Goal: Task Accomplishment & Management: Use online tool/utility

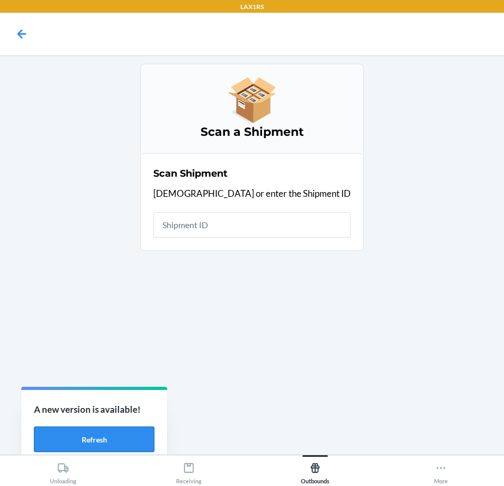
click at [144, 438] on button "Refresh" at bounding box center [94, 438] width 120 height 25
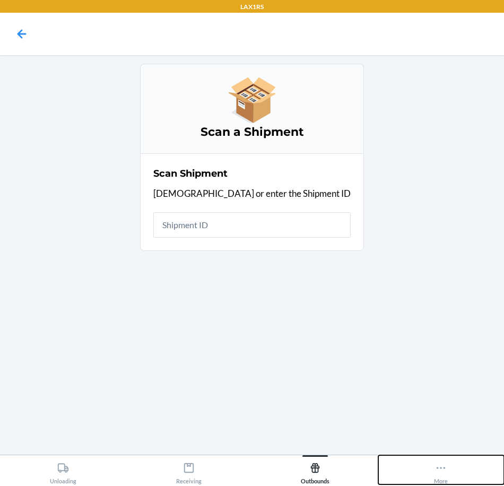
drag, startPoint x: 430, startPoint y: 460, endPoint x: 438, endPoint y: 459, distance: 7.6
click at [434, 459] on button "More" at bounding box center [441, 469] width 126 height 29
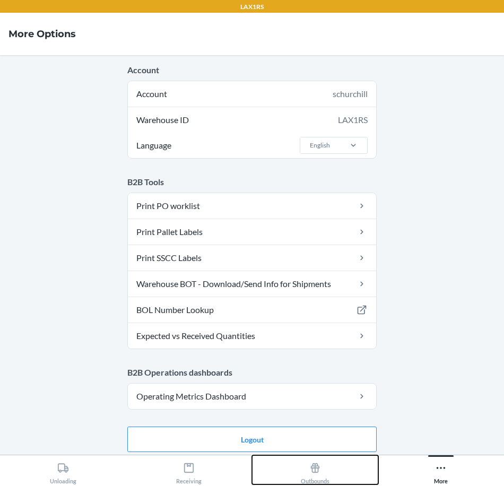
click at [314, 469] on icon at bounding box center [315, 468] width 9 height 10
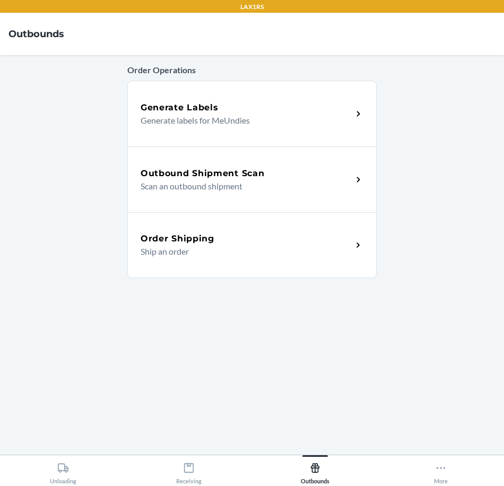
click at [282, 188] on p "Scan an outbound shipment" at bounding box center [241, 186] width 203 height 13
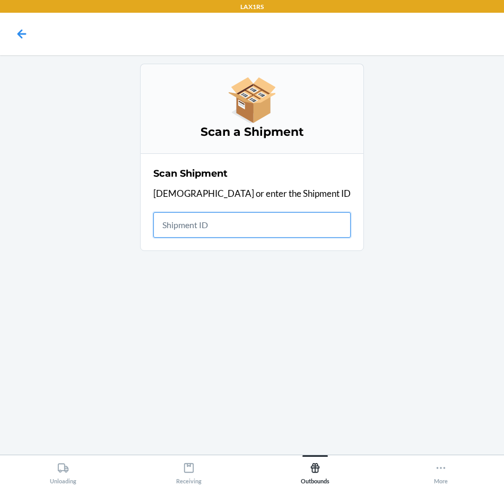
click at [310, 225] on input "text" at bounding box center [251, 224] width 197 height 25
type input "S"
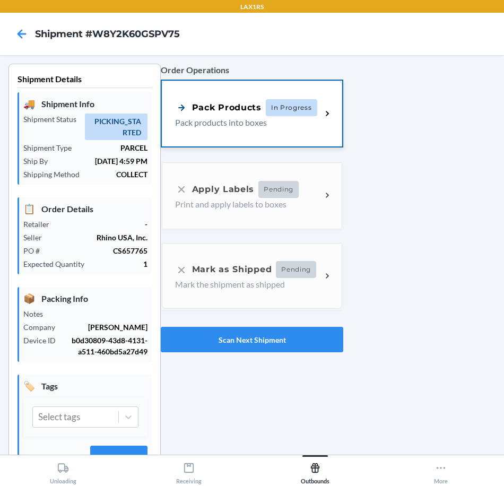
click at [258, 143] on div "Pack Products In Progress Pack products into boxes" at bounding box center [252, 114] width 180 height 66
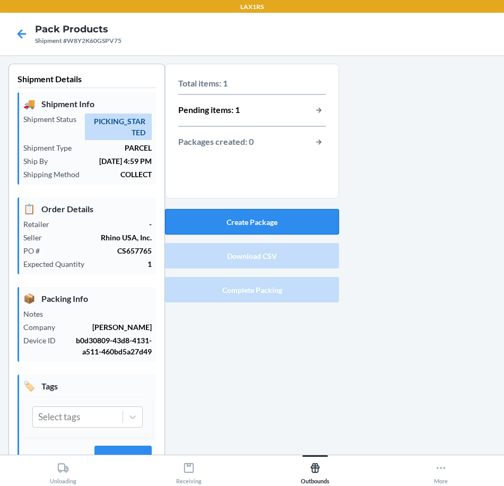
click at [292, 212] on button "Create Package" at bounding box center [252, 221] width 174 height 25
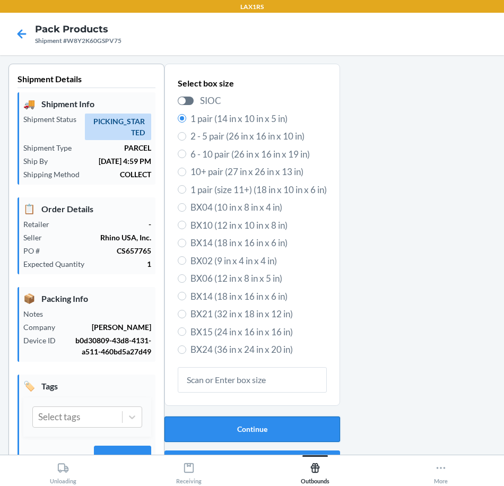
click at [252, 424] on button "Continue" at bounding box center [251, 428] width 175 height 25
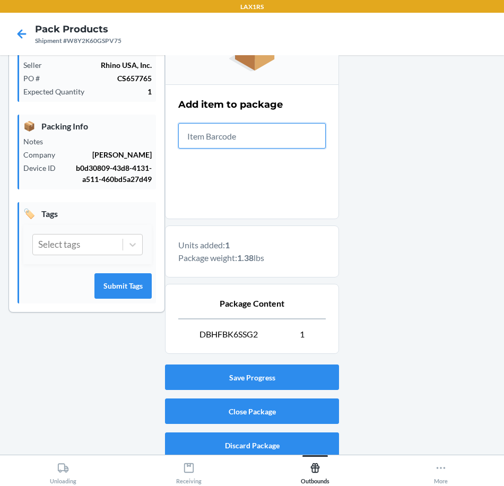
scroll to position [180, 0]
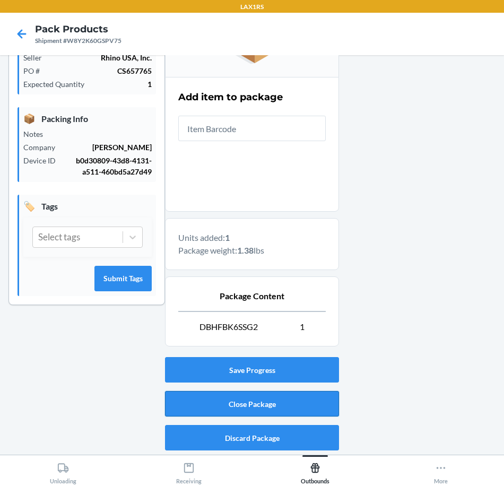
click at [302, 407] on button "Close Package" at bounding box center [252, 403] width 174 height 25
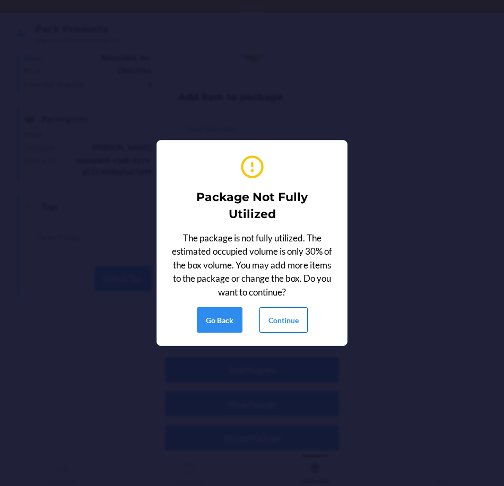
click at [293, 317] on button "Continue" at bounding box center [283, 319] width 48 height 25
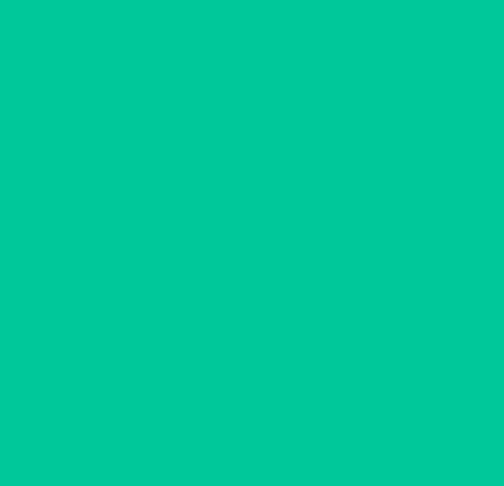
scroll to position [36, 0]
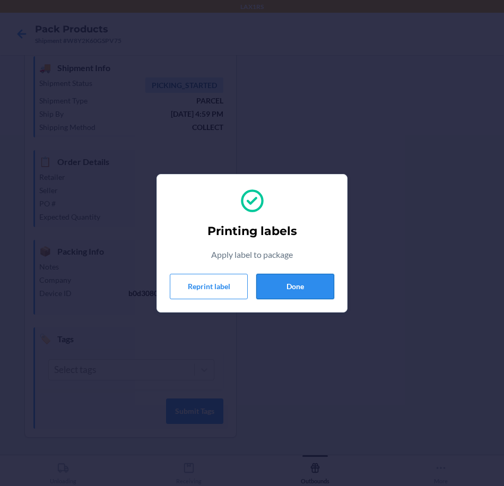
click at [312, 285] on button "Done" at bounding box center [295, 286] width 78 height 25
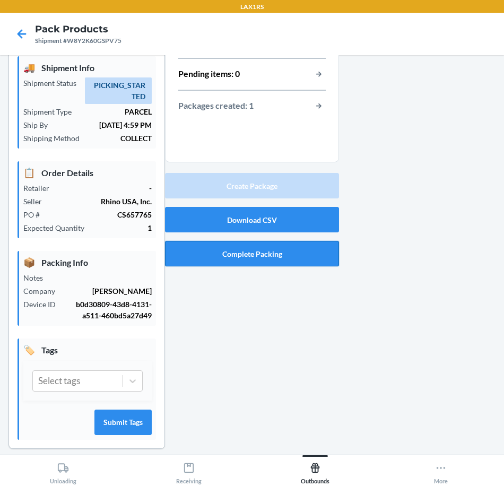
click at [303, 248] on button "Complete Packing" at bounding box center [252, 253] width 174 height 25
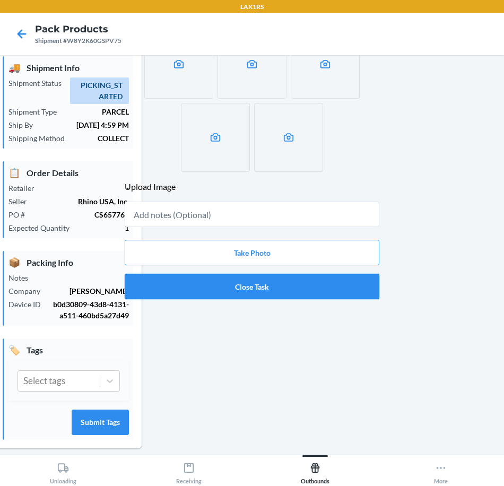
click at [319, 293] on button "Close Task" at bounding box center [252, 286] width 254 height 25
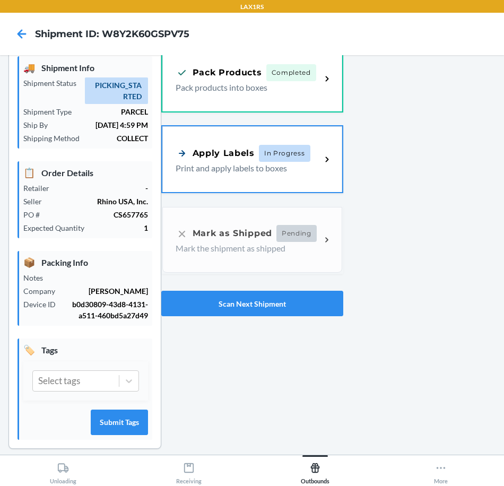
drag, startPoint x: 276, startPoint y: 169, endPoint x: 398, endPoint y: 200, distance: 125.4
click at [276, 169] on p "Print and apply labels to boxes" at bounding box center [243, 168] width 137 height 13
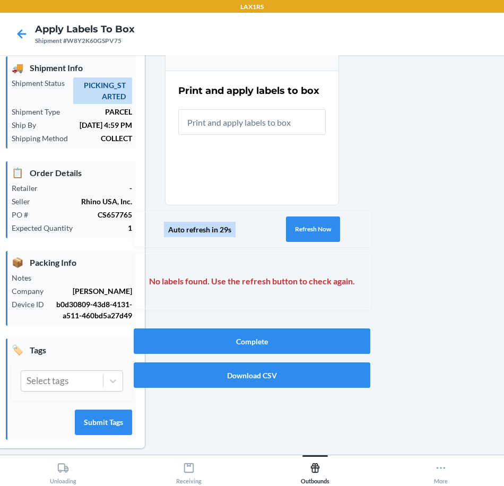
click at [288, 133] on input "text" at bounding box center [251, 121] width 147 height 25
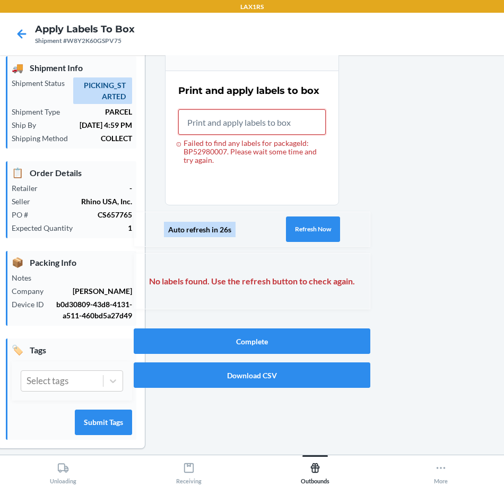
click at [300, 126] on input "Failed to find any labels for packageId: BP52980007. Please wait some time and …" at bounding box center [251, 121] width 147 height 25
click at [309, 233] on button "Refresh Now" at bounding box center [313, 228] width 54 height 25
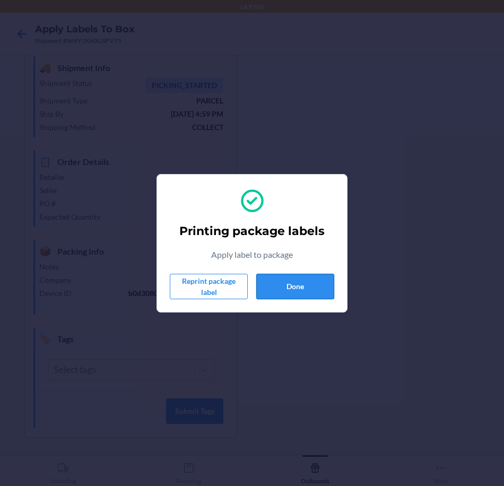
click at [267, 288] on button "Done" at bounding box center [295, 286] width 78 height 25
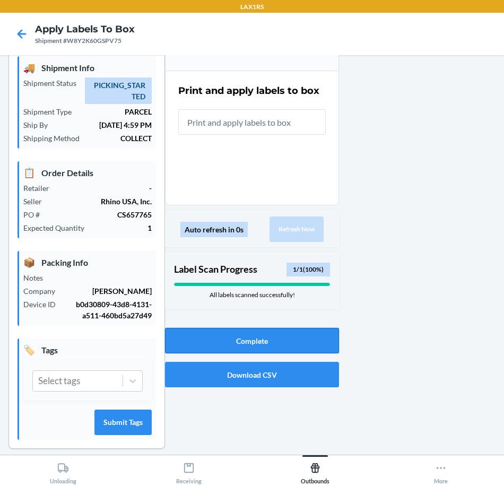
click at [297, 336] on button "Complete" at bounding box center [252, 340] width 174 height 25
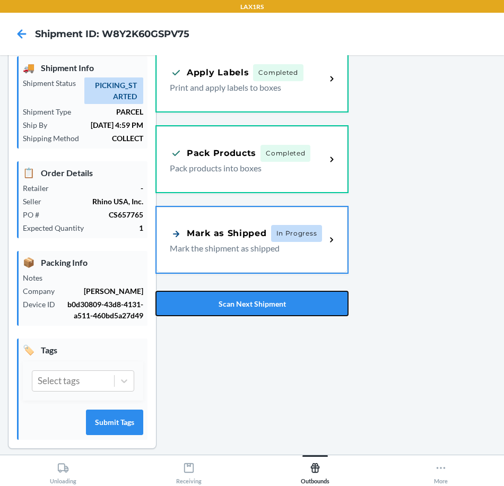
click at [305, 302] on button "Scan Next Shipment" at bounding box center [251, 303] width 193 height 25
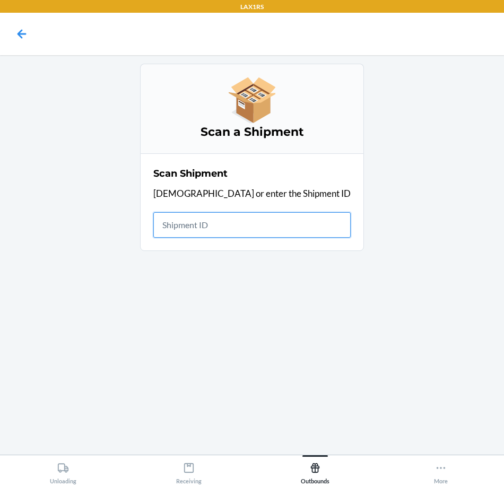
click at [272, 223] on input "text" at bounding box center [251, 224] width 197 height 25
type input "W62MQE8A3AMQ"
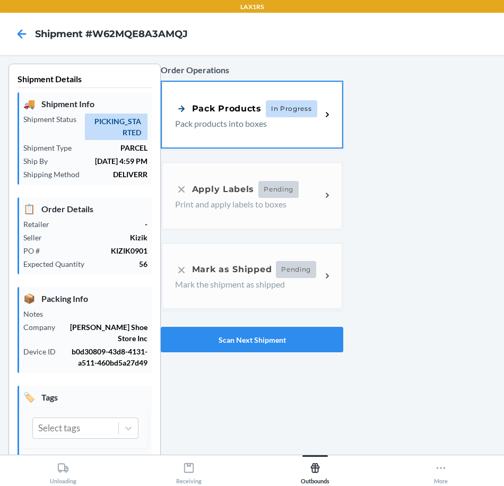
click at [230, 116] on div "Pack Products In Progress Pack products into boxes" at bounding box center [248, 115] width 146 height 30
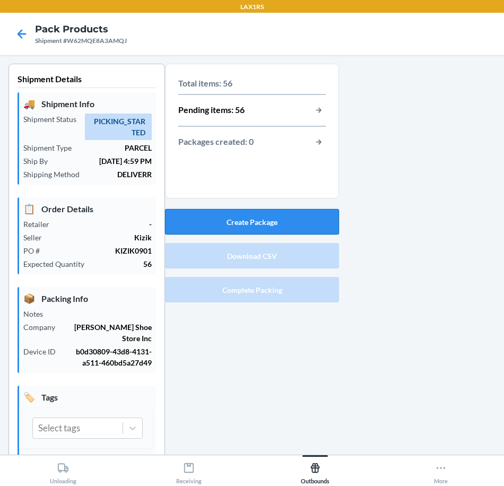
click at [257, 225] on button "Create Package" at bounding box center [252, 221] width 174 height 25
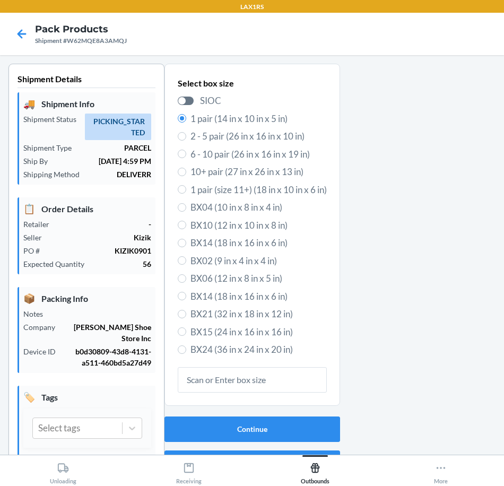
click at [181, 135] on label "2 - 5 pair (26 in x 16 in x 10 in)" at bounding box center [252, 136] width 149 height 14
click at [181, 135] on input "2 - 5 pair (26 in x 16 in x 10 in)" at bounding box center [182, 136] width 8 height 8
radio input "true"
radio input "false"
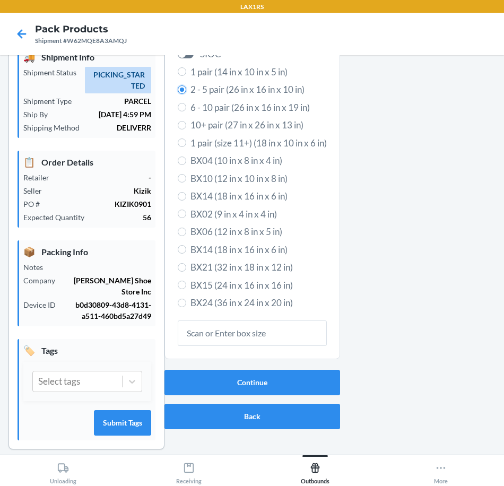
scroll to position [47, 0]
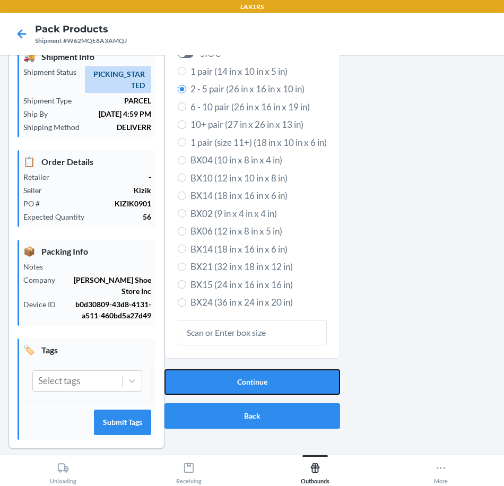
drag, startPoint x: 310, startPoint y: 386, endPoint x: 431, endPoint y: 336, distance: 131.4
click at [310, 386] on button "Continue" at bounding box center [251, 381] width 175 height 25
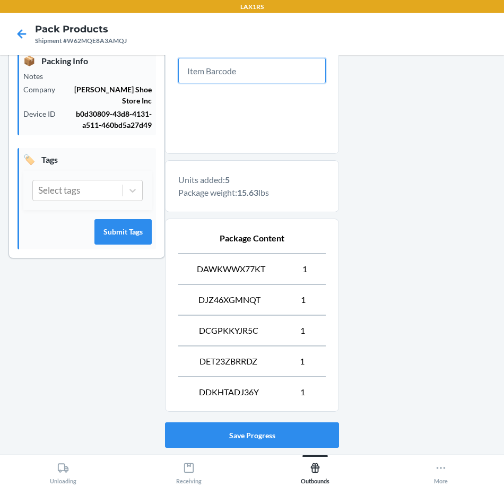
scroll to position [303, 0]
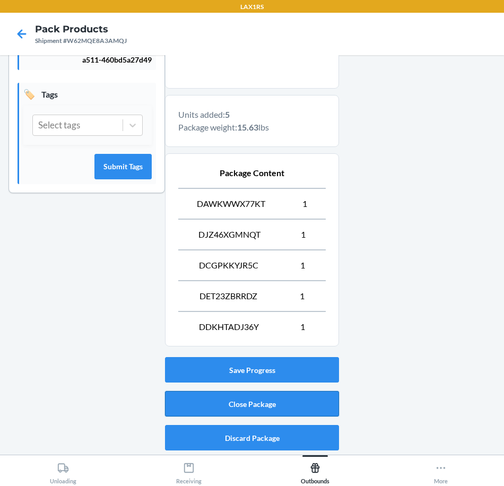
click at [295, 407] on button "Close Package" at bounding box center [252, 403] width 174 height 25
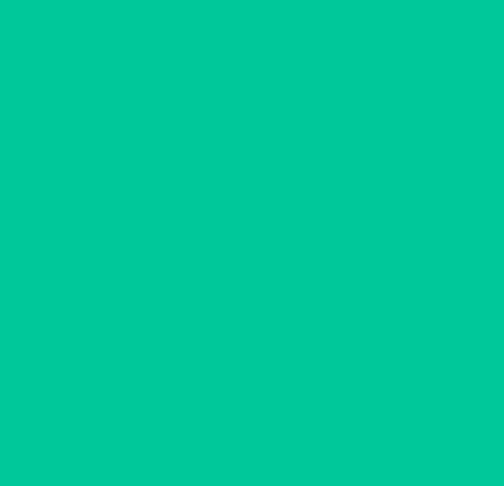
scroll to position [36, 0]
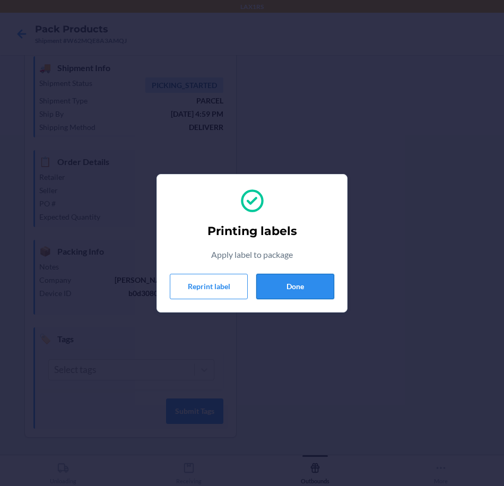
click at [307, 289] on button "Done" at bounding box center [295, 286] width 78 height 25
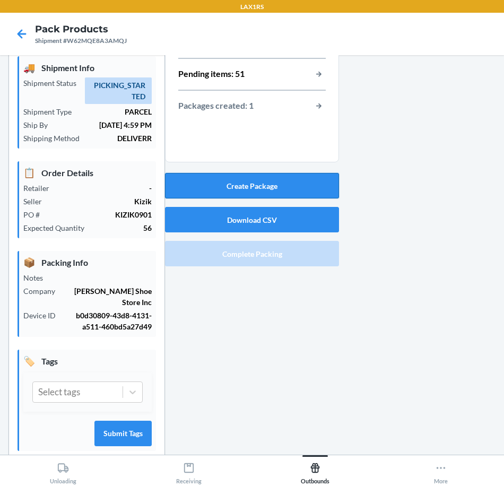
click at [251, 174] on button "Create Package" at bounding box center [252, 185] width 174 height 25
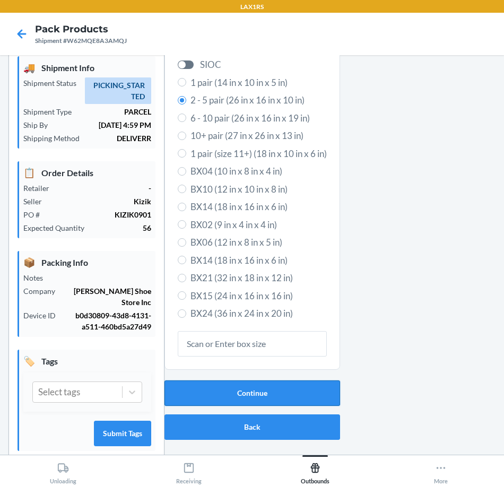
click at [311, 384] on button "Continue" at bounding box center [251, 392] width 175 height 25
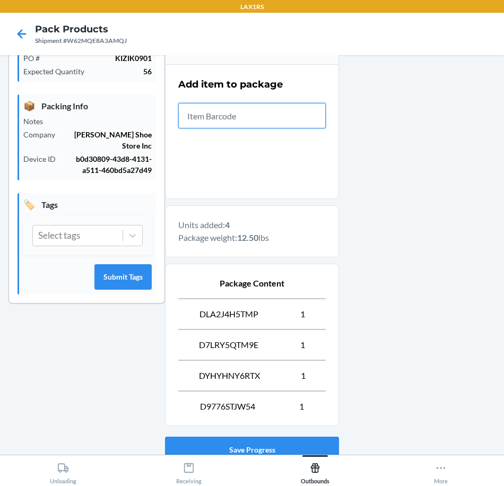
scroll to position [272, 0]
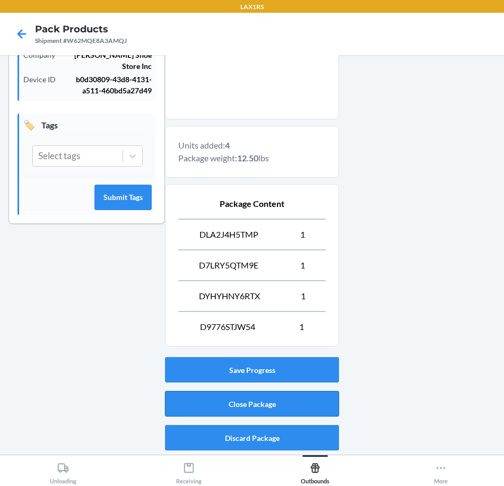
click at [286, 405] on button "Close Package" at bounding box center [252, 403] width 174 height 25
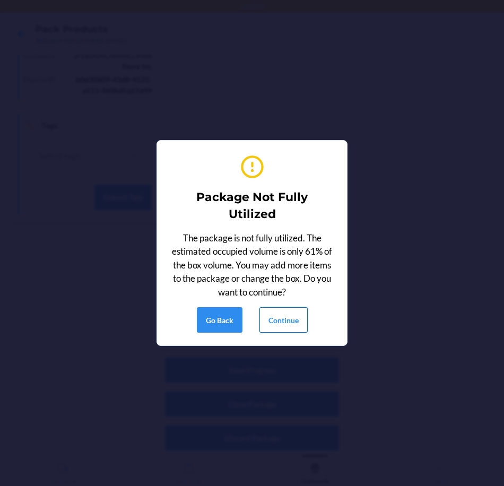
click at [295, 321] on button "Continue" at bounding box center [283, 319] width 48 height 25
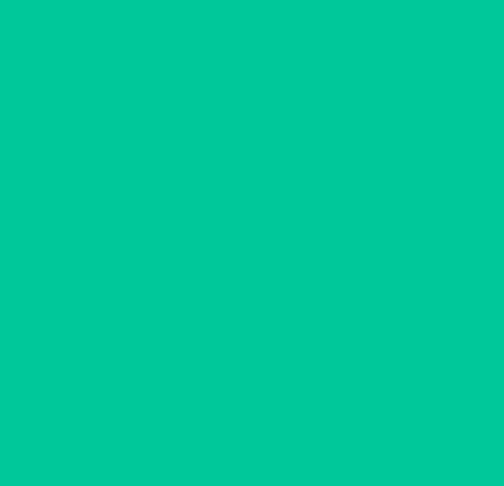
scroll to position [36, 0]
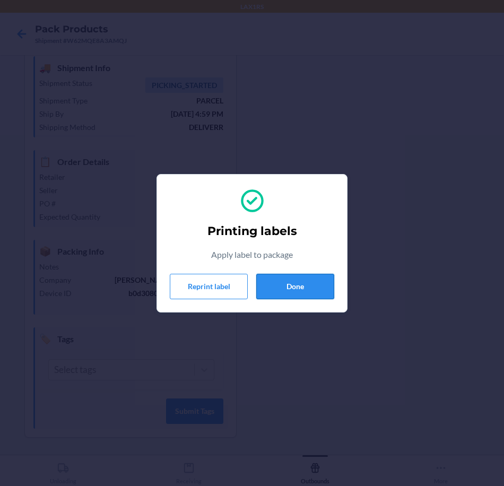
drag, startPoint x: 290, startPoint y: 272, endPoint x: 294, endPoint y: 278, distance: 7.4
click at [290, 274] on div "Printing labels Apply label to package Reprint label Done" at bounding box center [252, 243] width 164 height 120
click at [296, 281] on button "Done" at bounding box center [295, 286] width 78 height 25
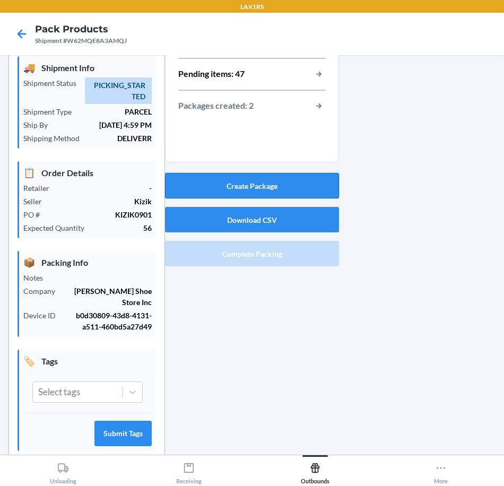
click at [310, 177] on button "Create Package" at bounding box center [252, 185] width 174 height 25
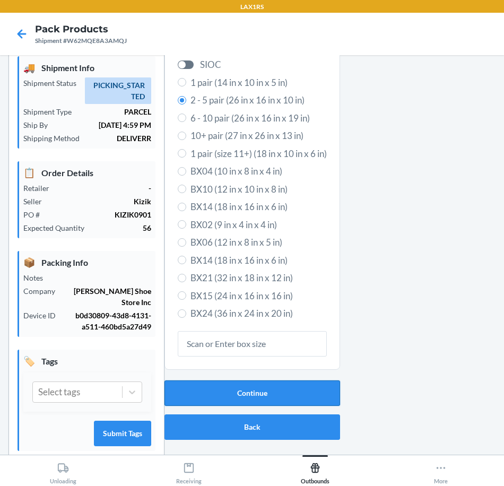
click at [275, 393] on button "Continue" at bounding box center [251, 392] width 175 height 25
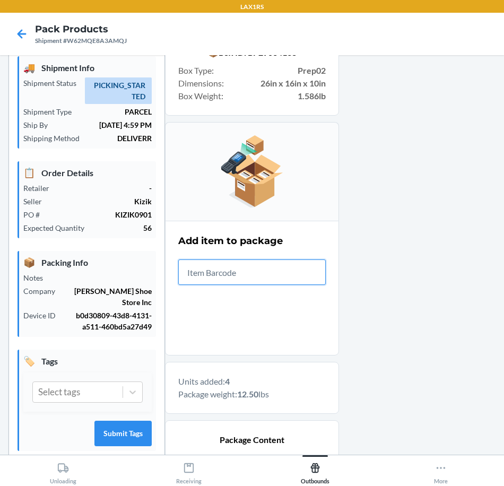
scroll to position [272, 0]
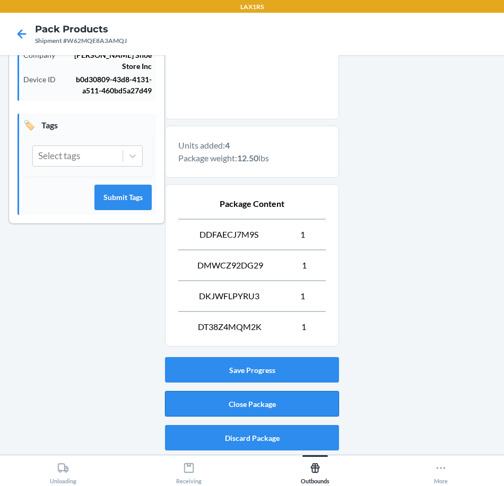
click at [320, 403] on button "Close Package" at bounding box center [252, 403] width 174 height 25
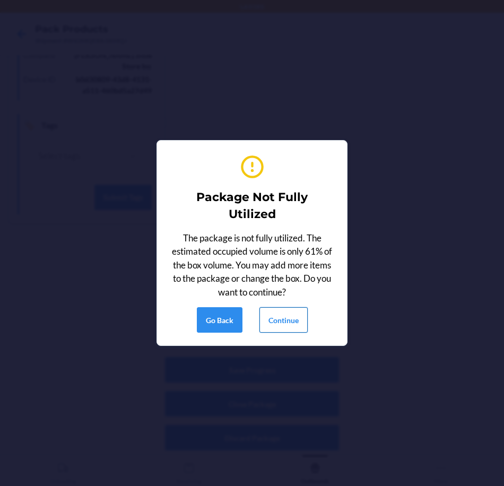
drag, startPoint x: 273, startPoint y: 319, endPoint x: 480, endPoint y: 288, distance: 209.6
click at [274, 319] on button "Continue" at bounding box center [283, 319] width 48 height 25
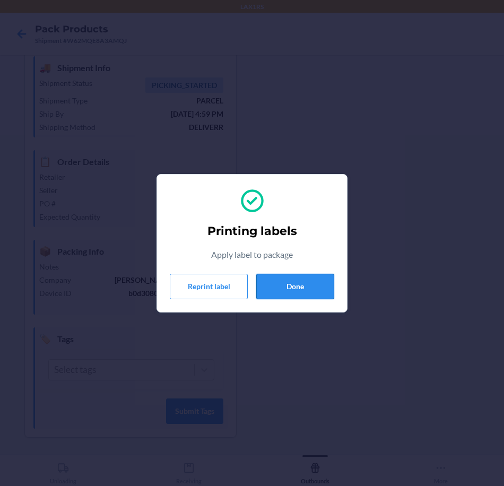
click at [318, 279] on button "Done" at bounding box center [295, 286] width 78 height 25
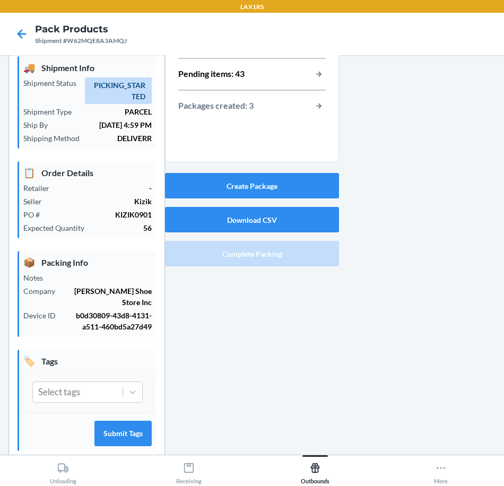
click at [339, 184] on div at bounding box center [417, 252] width 156 height 449
click at [301, 190] on button "Create Package" at bounding box center [252, 185] width 174 height 25
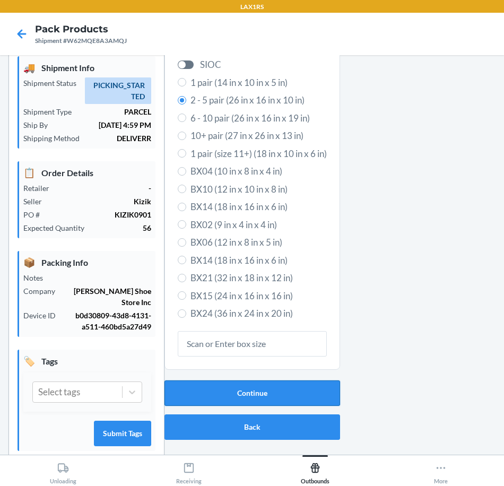
click at [311, 388] on button "Continue" at bounding box center [251, 392] width 175 height 25
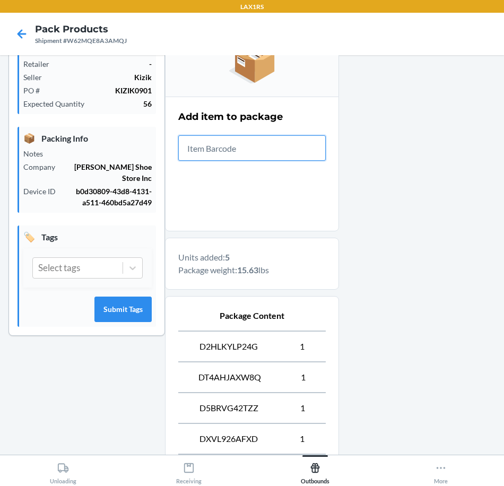
scroll to position [303, 0]
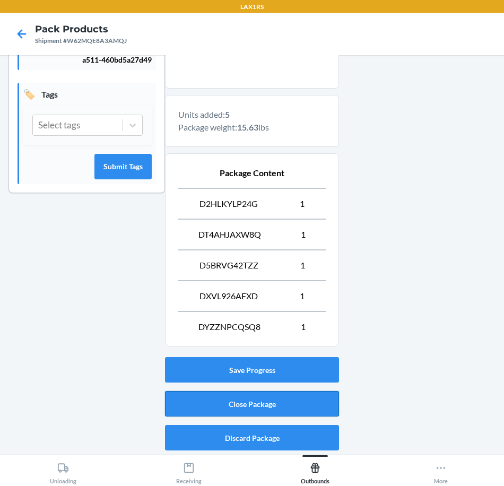
drag, startPoint x: 293, startPoint y: 406, endPoint x: 389, endPoint y: 345, distance: 113.4
click at [295, 403] on button "Close Package" at bounding box center [252, 403] width 174 height 25
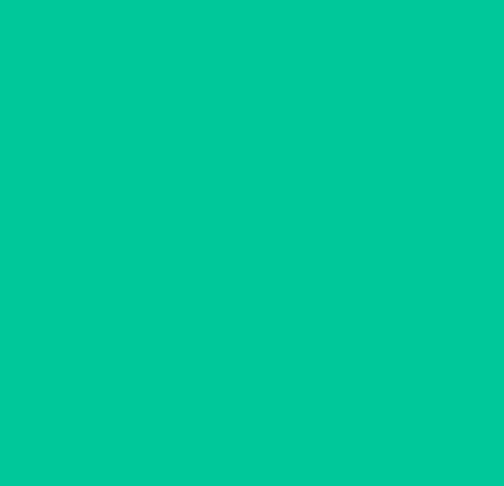
scroll to position [36, 0]
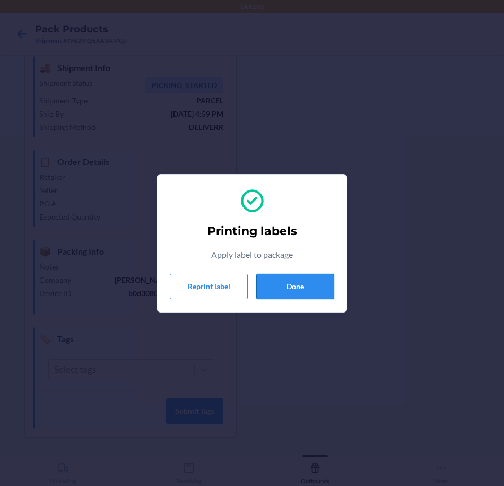
click at [301, 288] on button "Done" at bounding box center [295, 286] width 78 height 25
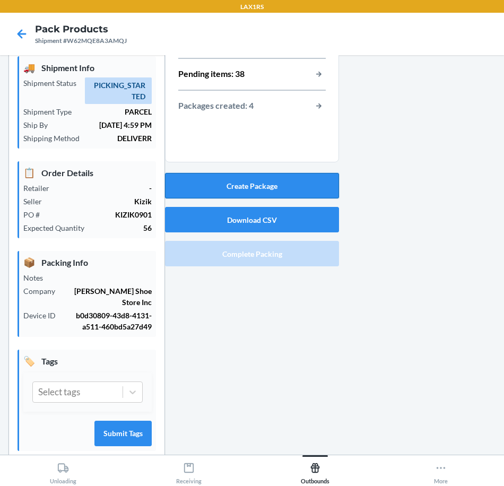
click at [307, 183] on button "Create Package" at bounding box center [252, 185] width 174 height 25
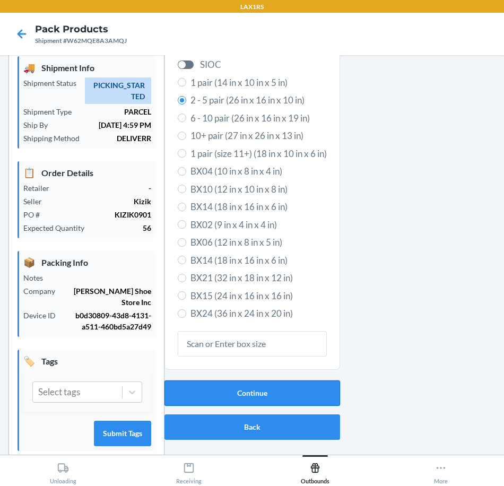
click at [264, 393] on button "Continue" at bounding box center [251, 392] width 175 height 25
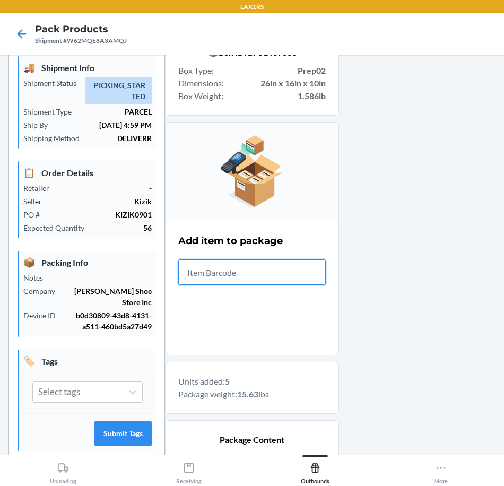
click at [201, 275] on input "text" at bounding box center [251, 271] width 147 height 25
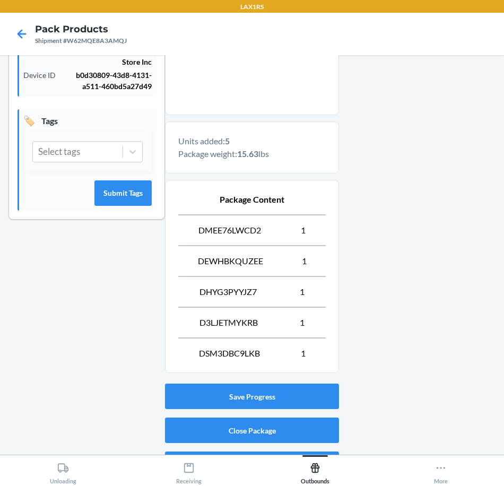
scroll to position [303, 0]
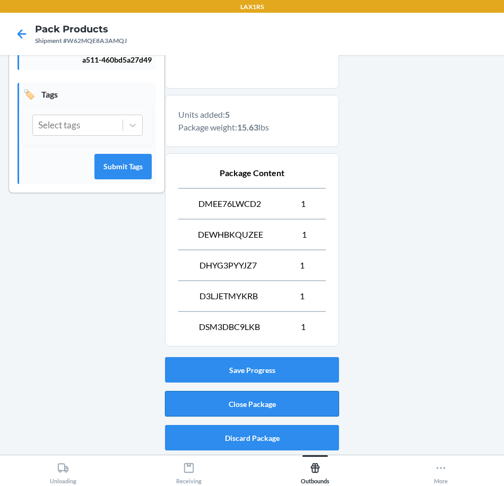
click at [296, 406] on button "Close Package" at bounding box center [252, 403] width 174 height 25
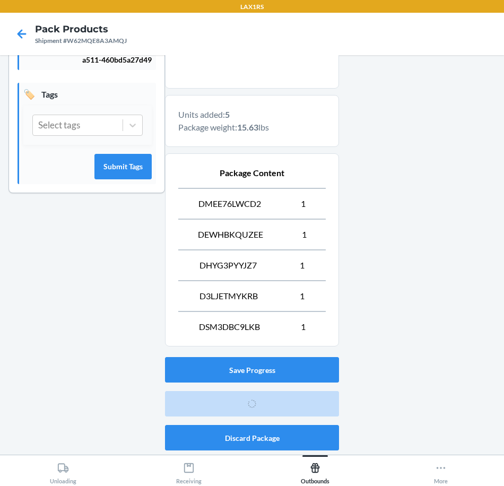
scroll to position [36, 0]
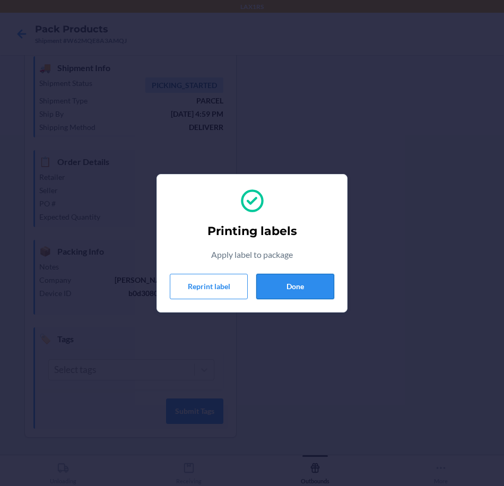
click at [314, 294] on button "Done" at bounding box center [295, 286] width 78 height 25
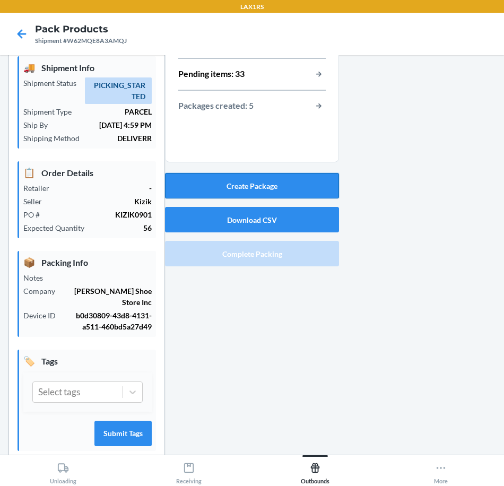
click at [285, 183] on button "Create Package" at bounding box center [252, 185] width 174 height 25
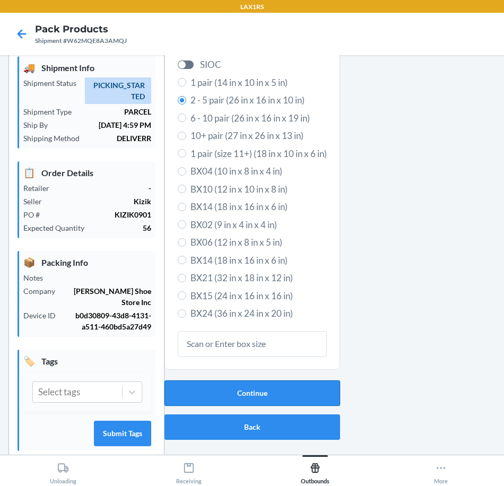
click at [284, 390] on button "Continue" at bounding box center [251, 392] width 175 height 25
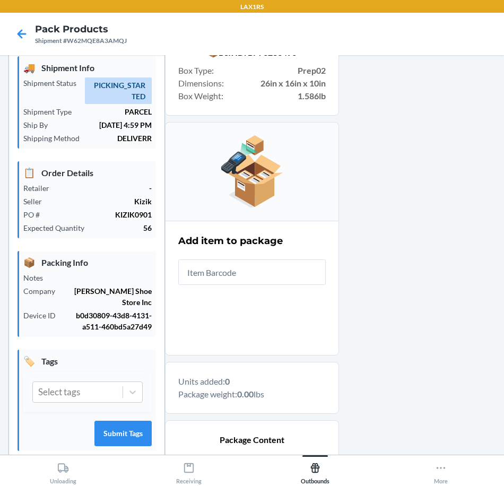
click at [271, 276] on input "text" at bounding box center [251, 271] width 147 height 25
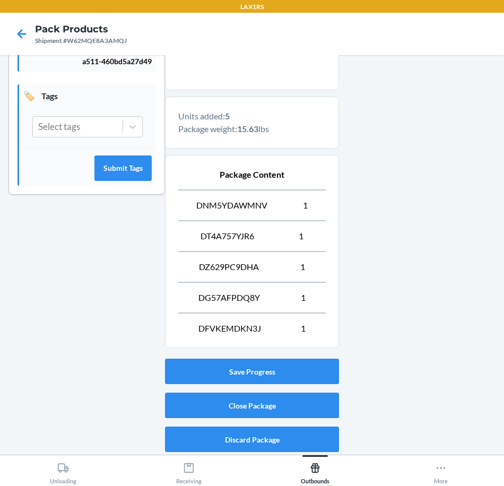
scroll to position [303, 0]
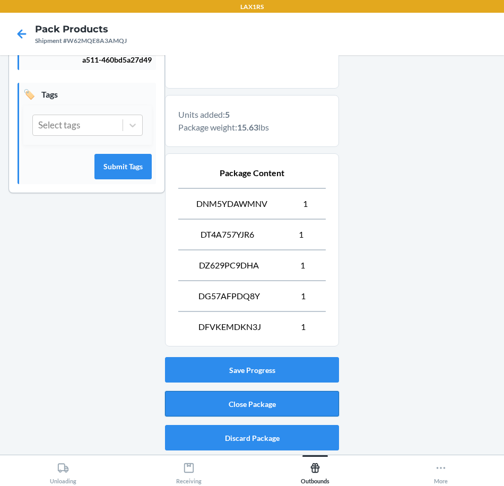
click at [285, 394] on button "Close Package" at bounding box center [252, 403] width 174 height 25
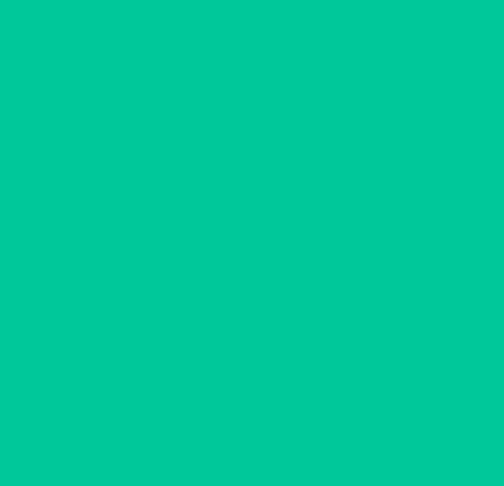
scroll to position [36, 0]
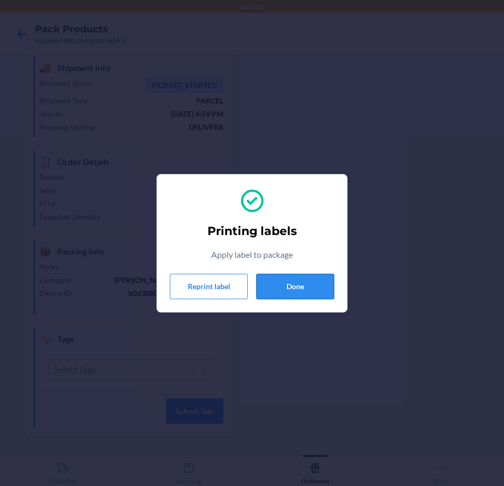
click at [285, 285] on button "Done" at bounding box center [295, 286] width 78 height 25
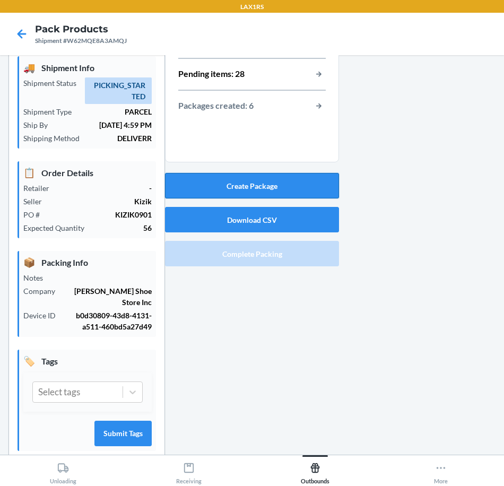
click at [278, 184] on button "Create Package" at bounding box center [252, 185] width 174 height 25
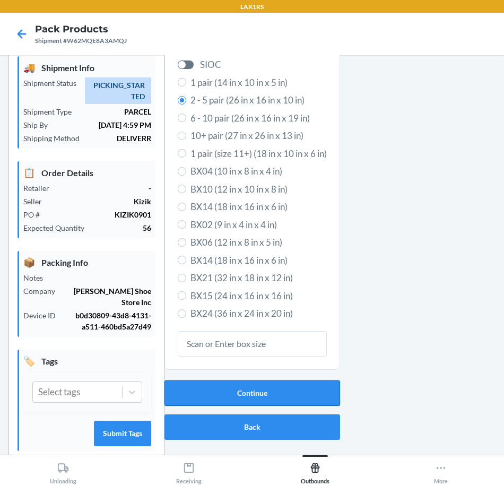
click at [270, 398] on button "Continue" at bounding box center [251, 392] width 175 height 25
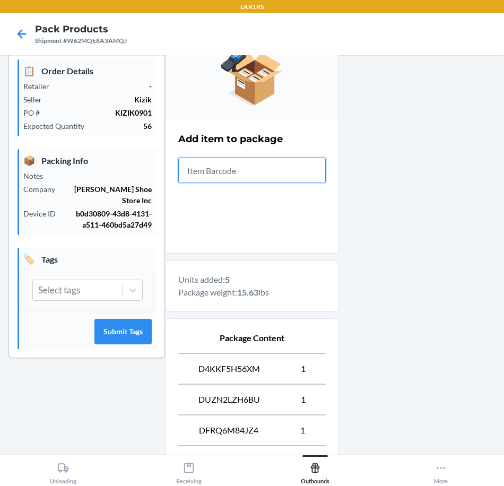
scroll to position [303, 0]
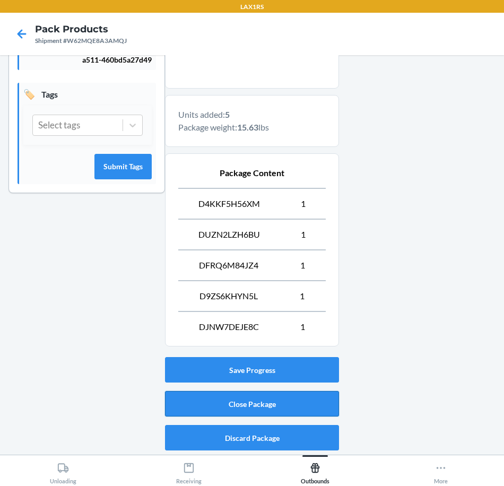
click at [298, 402] on button "Close Package" at bounding box center [252, 403] width 174 height 25
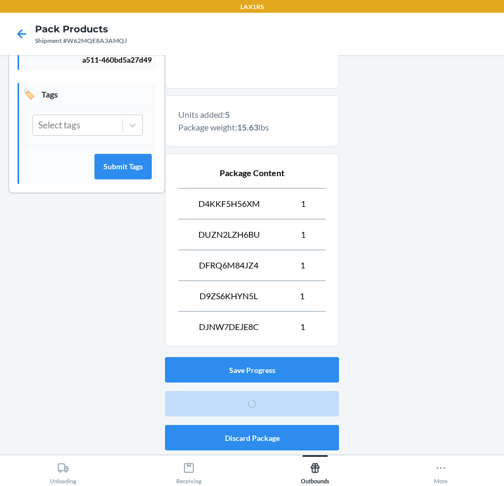
scroll to position [36, 0]
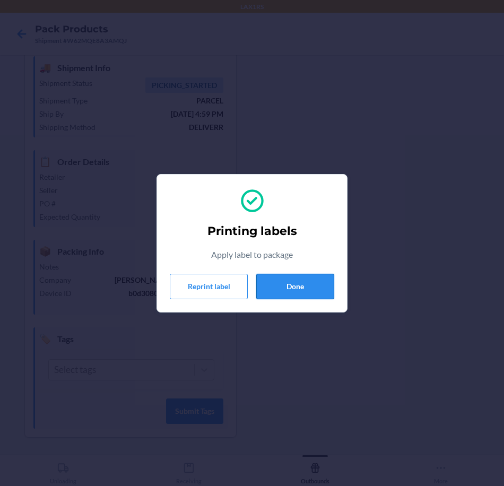
click at [287, 293] on button "Done" at bounding box center [295, 286] width 78 height 25
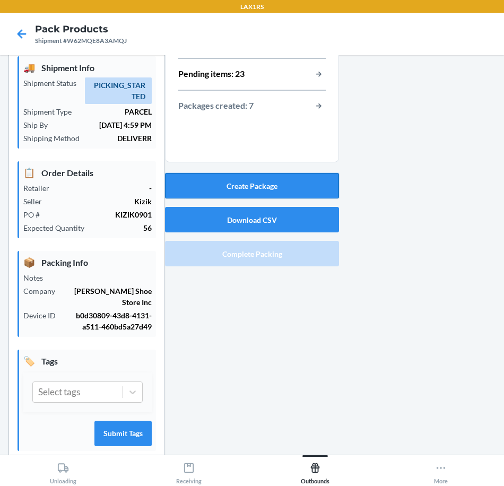
click at [258, 184] on button "Create Package" at bounding box center [252, 185] width 174 height 25
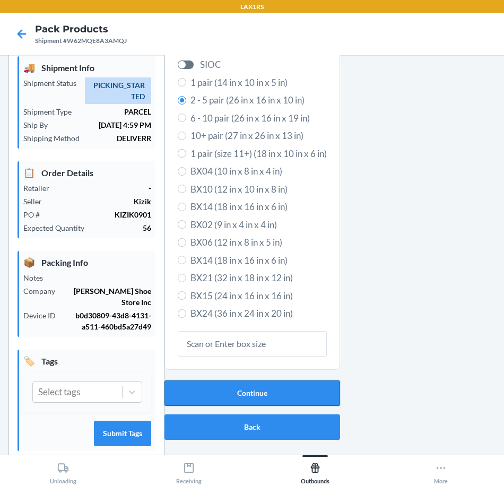
click at [257, 390] on button "Continue" at bounding box center [251, 392] width 175 height 25
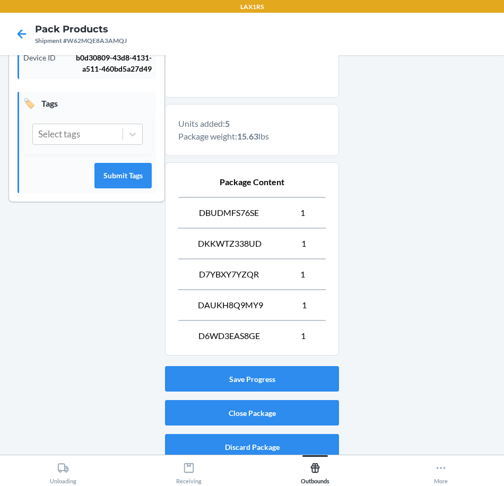
scroll to position [303, 0]
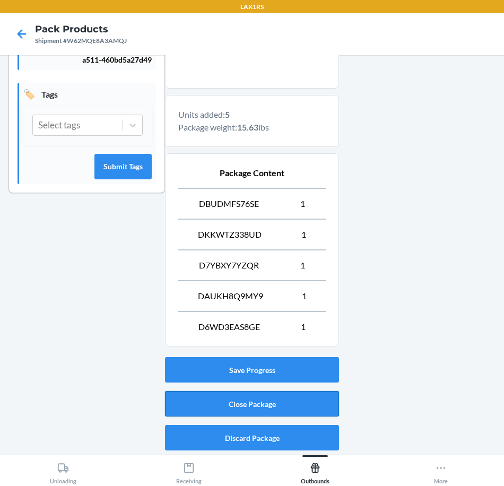
click at [240, 401] on button "Close Package" at bounding box center [252, 403] width 174 height 25
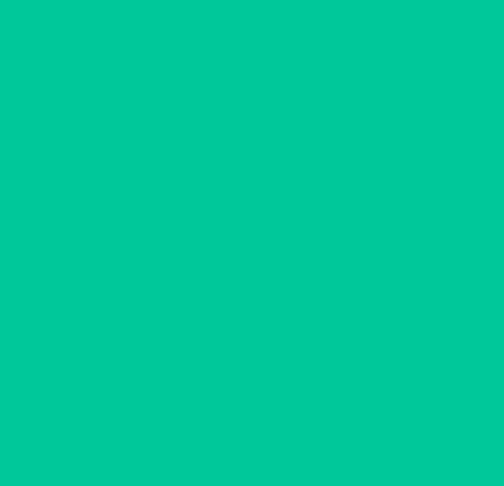
scroll to position [36, 0]
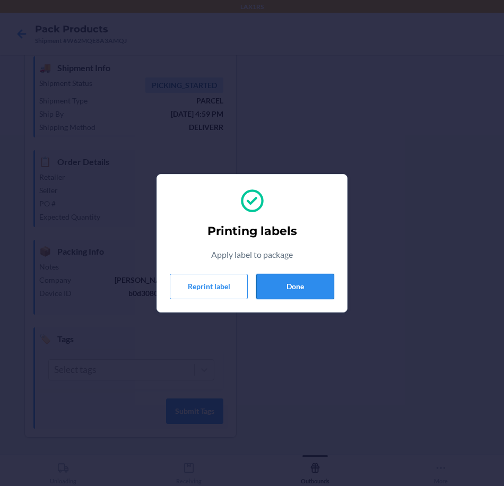
click at [291, 283] on button "Done" at bounding box center [295, 286] width 78 height 25
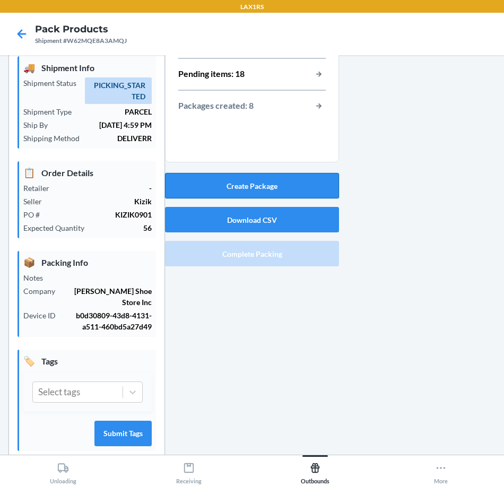
click at [305, 189] on button "Create Package" at bounding box center [252, 185] width 174 height 25
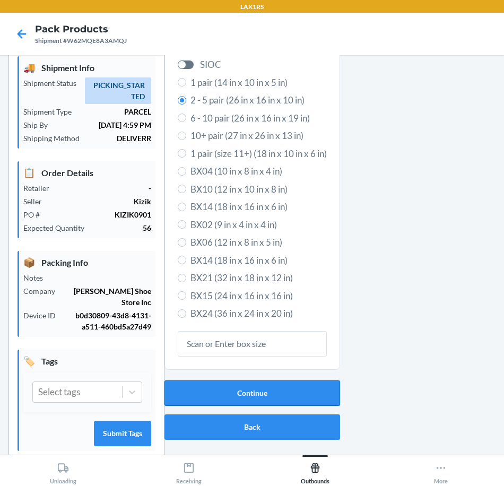
click at [310, 386] on button "Continue" at bounding box center [251, 392] width 175 height 25
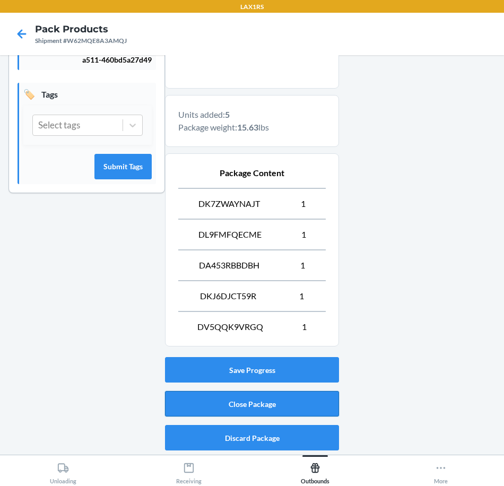
click at [296, 399] on button "Close Package" at bounding box center [252, 403] width 174 height 25
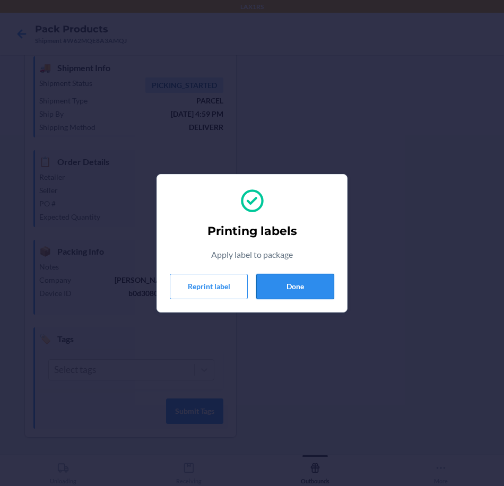
click at [306, 294] on button "Done" at bounding box center [295, 286] width 78 height 25
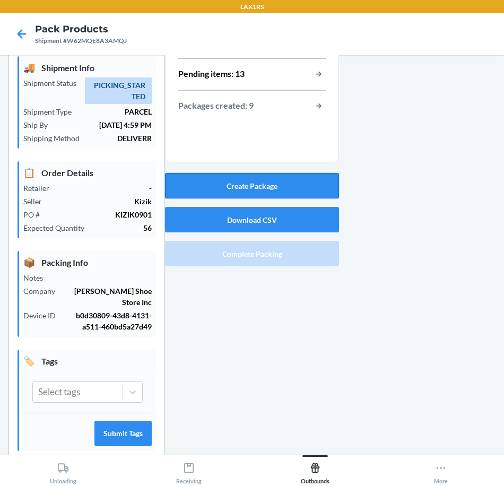
click at [294, 188] on button "Create Package" at bounding box center [252, 185] width 174 height 25
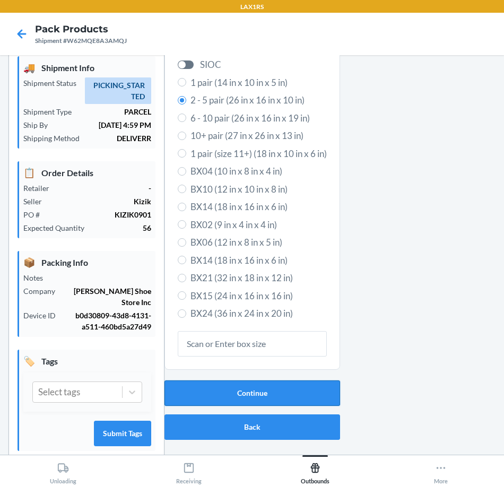
click at [266, 388] on button "Continue" at bounding box center [251, 392] width 175 height 25
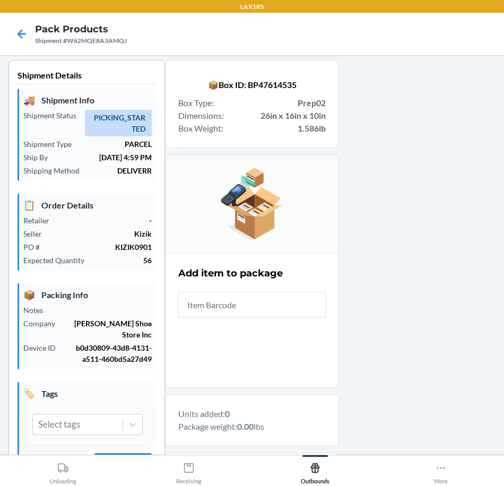
scroll to position [8, 0]
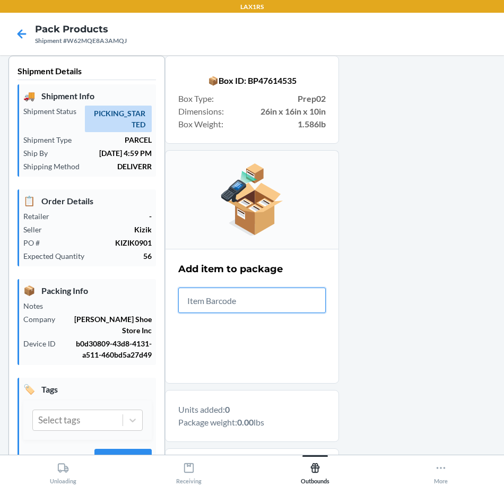
click at [266, 298] on input "text" at bounding box center [251, 299] width 147 height 25
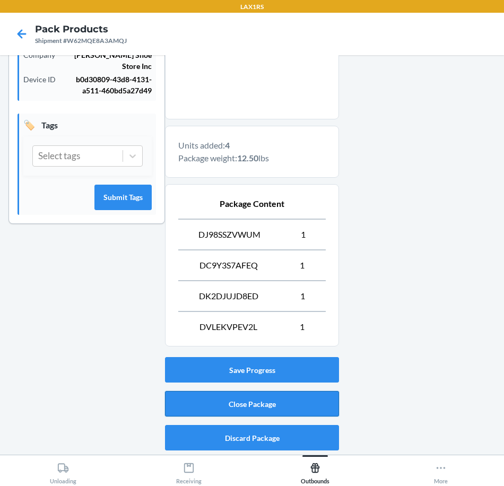
click at [298, 406] on button "Close Package" at bounding box center [252, 403] width 174 height 25
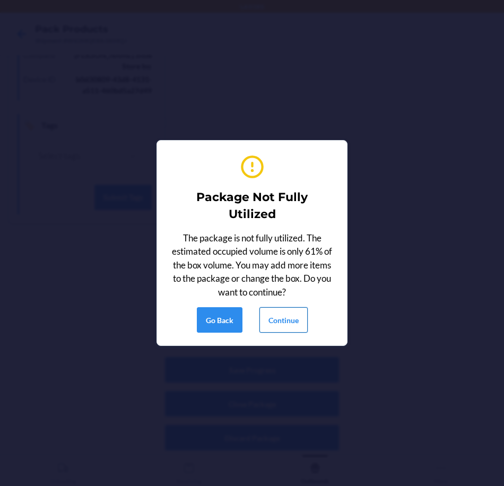
click at [298, 319] on button "Continue" at bounding box center [283, 319] width 48 height 25
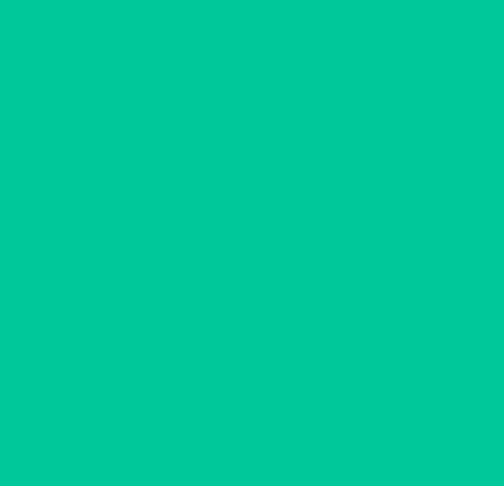
scroll to position [36, 0]
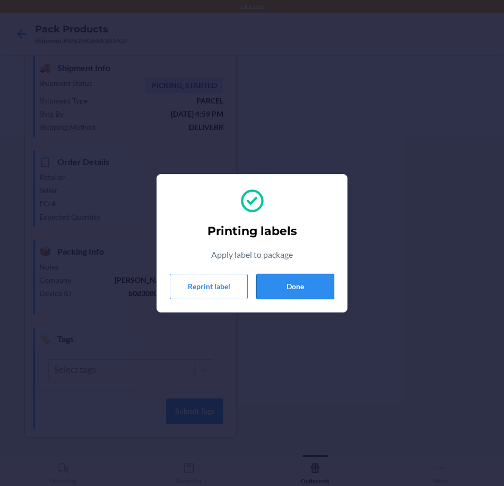
click at [304, 288] on button "Done" at bounding box center [295, 286] width 78 height 25
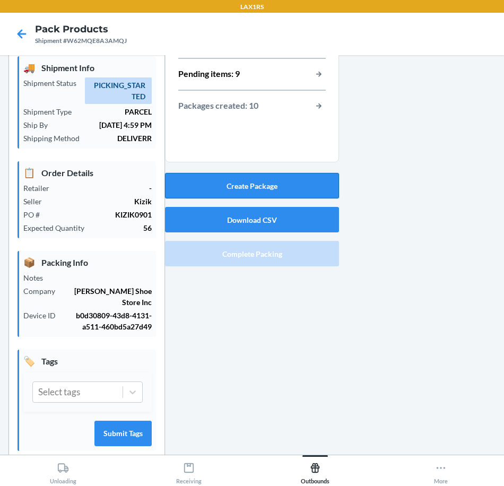
click at [325, 182] on button "Create Package" at bounding box center [252, 185] width 174 height 25
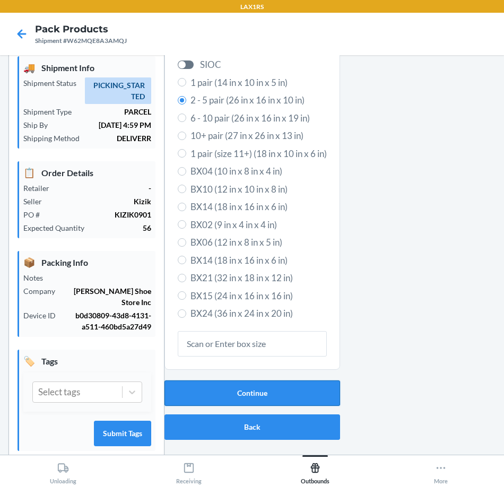
click at [302, 394] on button "Continue" at bounding box center [251, 392] width 175 height 25
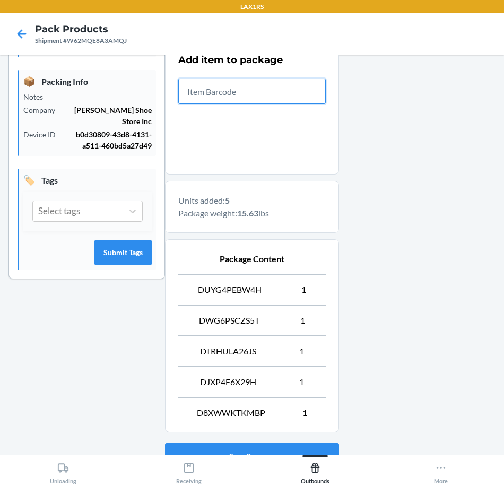
scroll to position [303, 0]
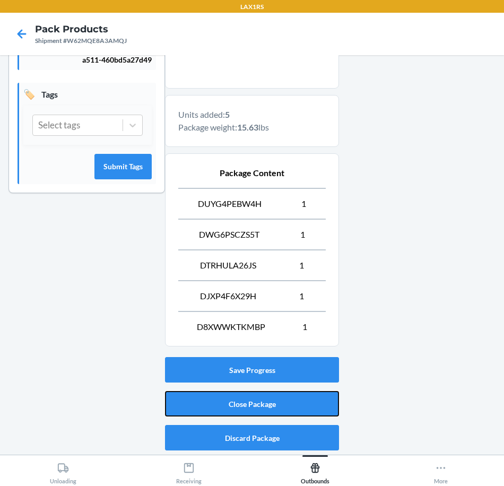
drag, startPoint x: 298, startPoint y: 399, endPoint x: 503, endPoint y: 248, distance: 254.8
click at [299, 399] on button "Close Package" at bounding box center [252, 403] width 174 height 25
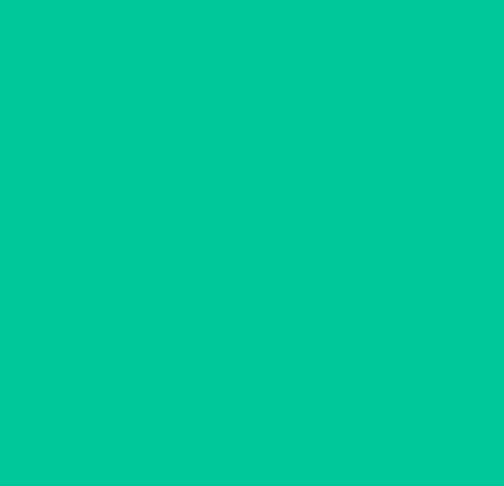
scroll to position [36, 0]
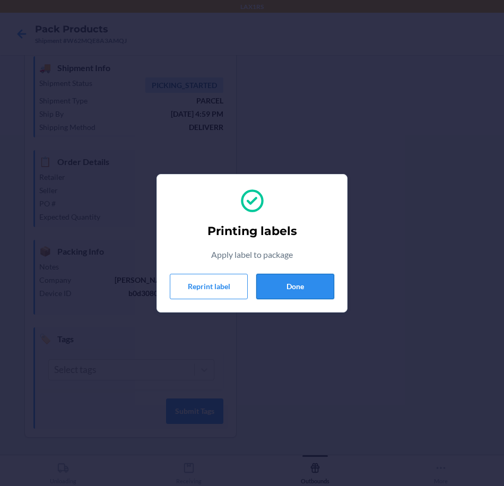
click at [326, 287] on button "Done" at bounding box center [295, 286] width 78 height 25
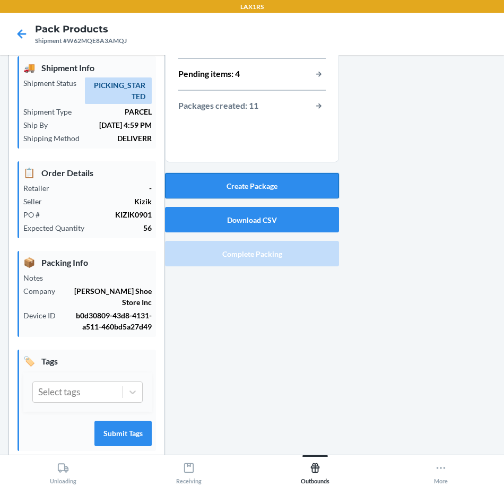
click at [301, 183] on button "Create Package" at bounding box center [252, 185] width 174 height 25
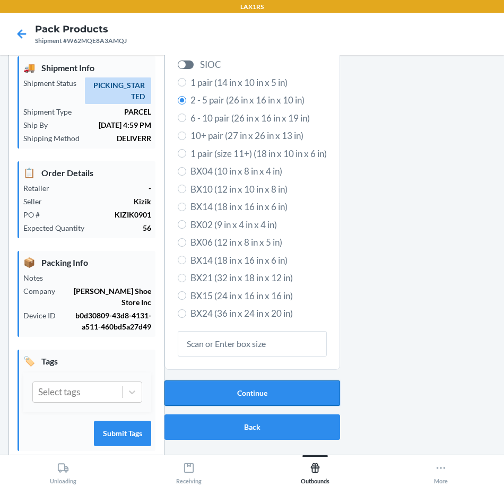
click at [328, 395] on button "Continue" at bounding box center [251, 392] width 175 height 25
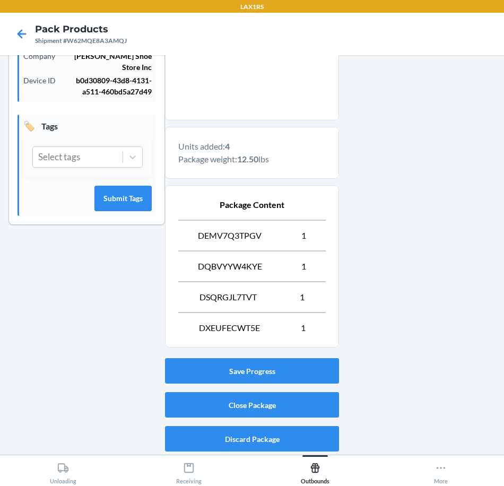
scroll to position [272, 0]
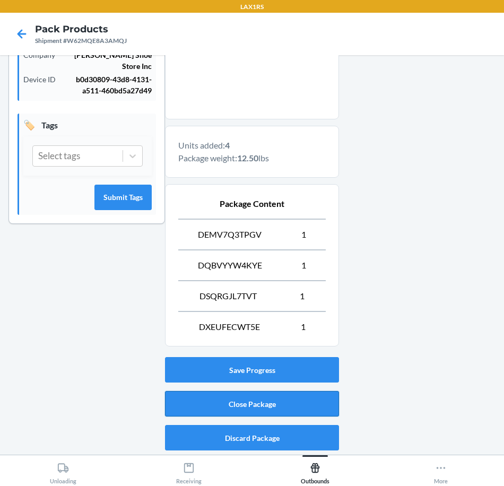
click at [314, 407] on button "Close Package" at bounding box center [252, 403] width 174 height 25
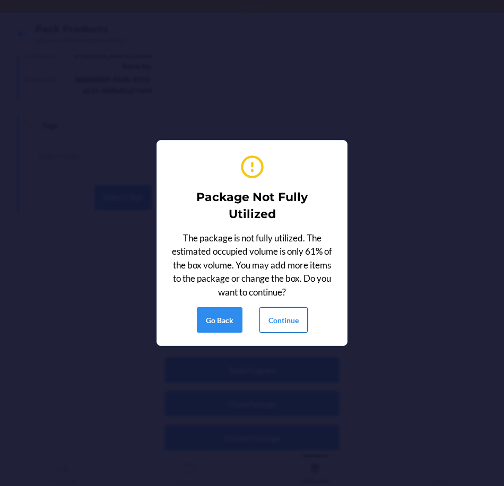
click at [285, 319] on button "Continue" at bounding box center [283, 319] width 48 height 25
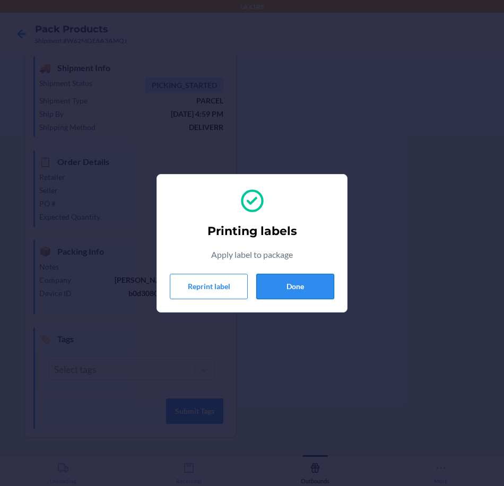
click at [298, 289] on button "Done" at bounding box center [295, 286] width 78 height 25
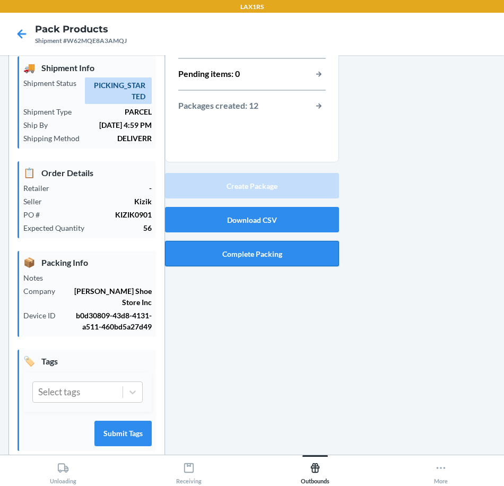
click at [324, 250] on button "Complete Packing" at bounding box center [252, 253] width 174 height 25
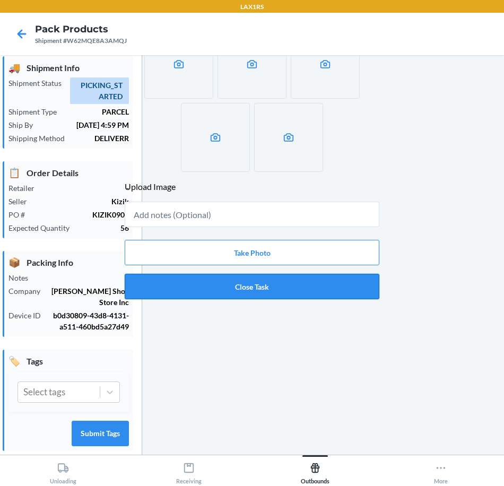
click at [324, 283] on button "Close Task" at bounding box center [252, 286] width 254 height 25
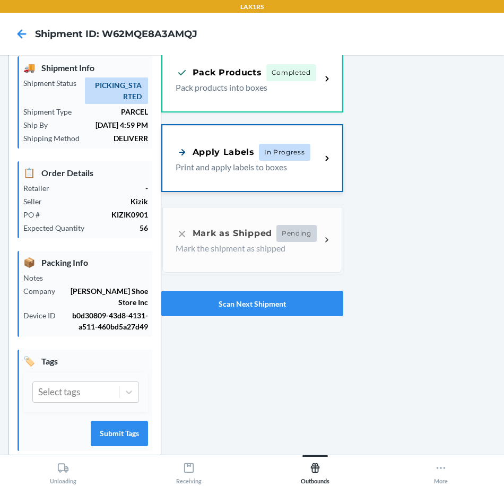
click at [199, 134] on div "Apply Labels In Progress Print and apply labels to boxes" at bounding box center [252, 158] width 180 height 66
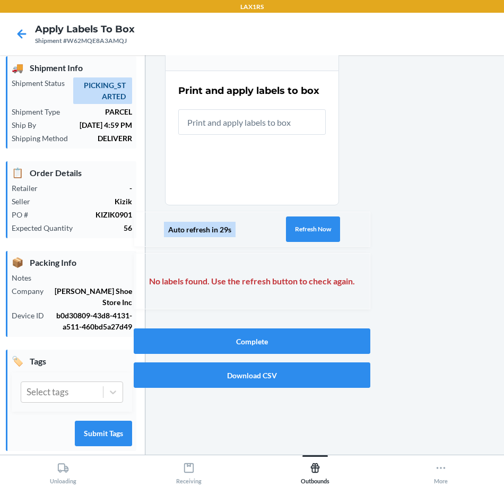
click at [297, 212] on div "Auto refresh in 29s Refresh Now" at bounding box center [252, 229] width 236 height 35
click at [301, 224] on button "Refresh Now" at bounding box center [313, 228] width 54 height 25
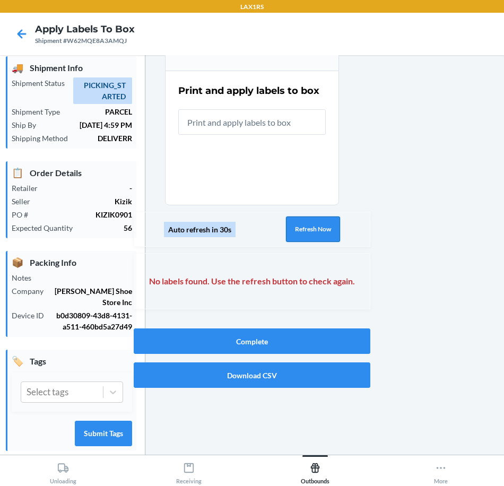
click at [301, 224] on button "Refresh Now" at bounding box center [313, 228] width 54 height 25
click at [300, 224] on button "Refresh Now" at bounding box center [313, 228] width 54 height 25
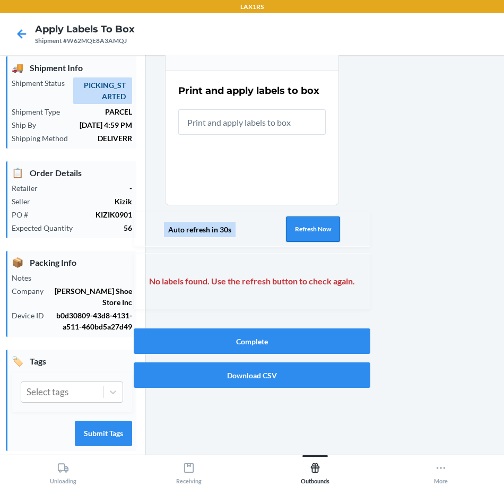
click at [300, 224] on button "Refresh Now" at bounding box center [313, 228] width 54 height 25
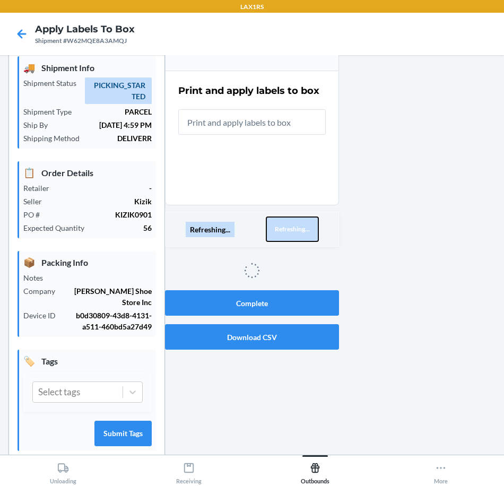
click at [300, 224] on button "Refreshing..." at bounding box center [292, 228] width 53 height 25
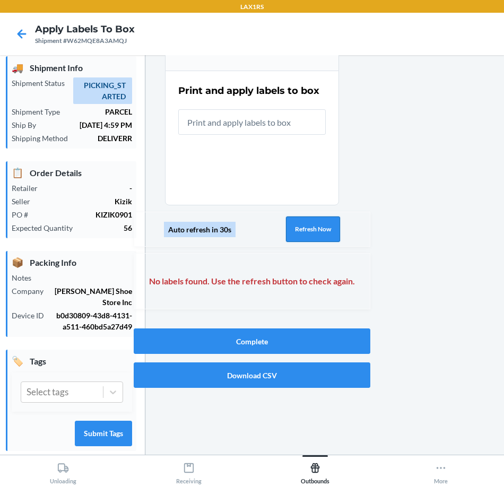
click at [300, 224] on button "Refresh Now" at bounding box center [313, 228] width 54 height 25
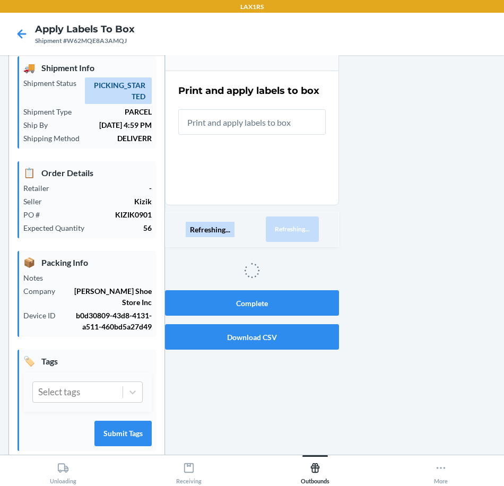
click at [300, 224] on button "Refreshing..." at bounding box center [292, 228] width 53 height 25
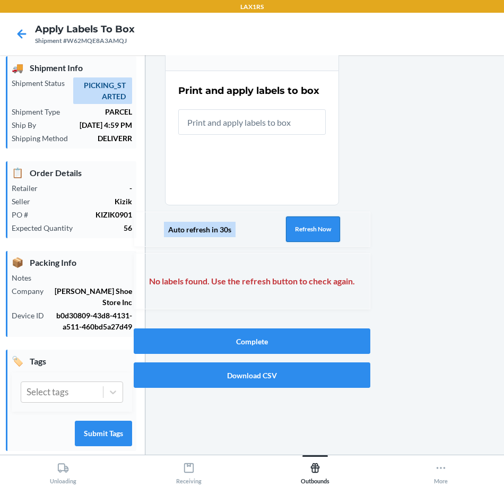
click at [300, 224] on button "Refresh Now" at bounding box center [313, 228] width 54 height 25
click at [299, 227] on button "Refresh Now" at bounding box center [313, 228] width 54 height 25
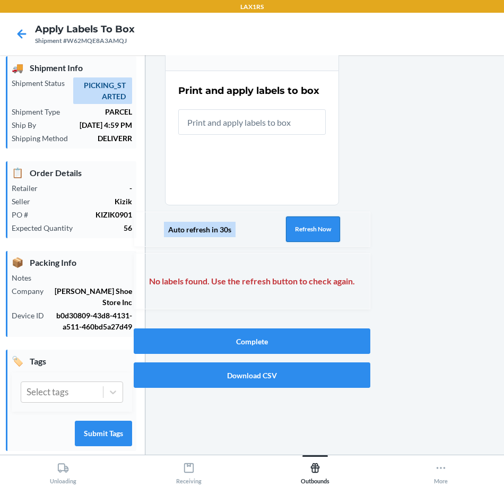
click at [302, 226] on button "Refresh Now" at bounding box center [313, 228] width 54 height 25
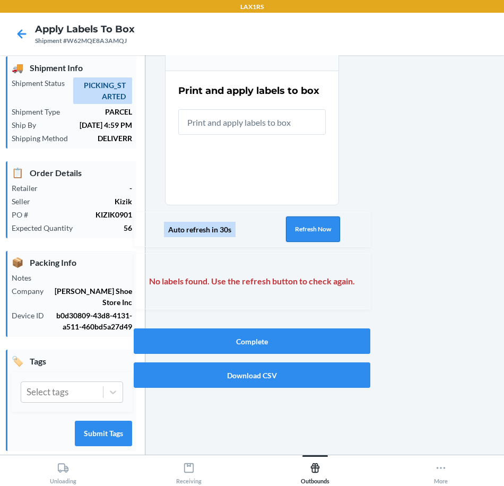
click at [302, 226] on button "Refresh Now" at bounding box center [313, 228] width 54 height 25
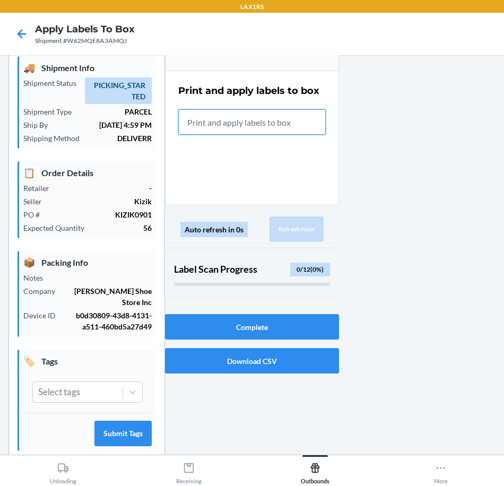
click at [262, 118] on input "text" at bounding box center [251, 121] width 147 height 25
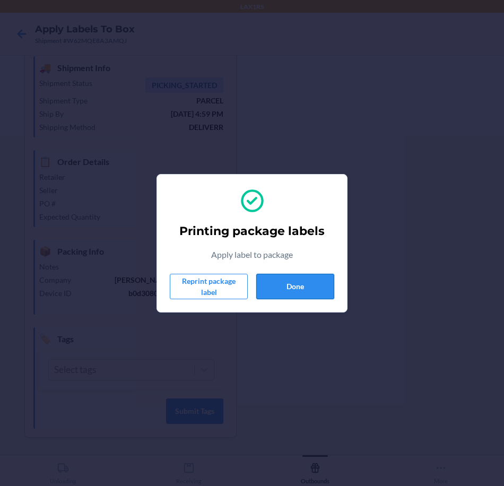
click at [284, 289] on button "Done" at bounding box center [295, 286] width 78 height 25
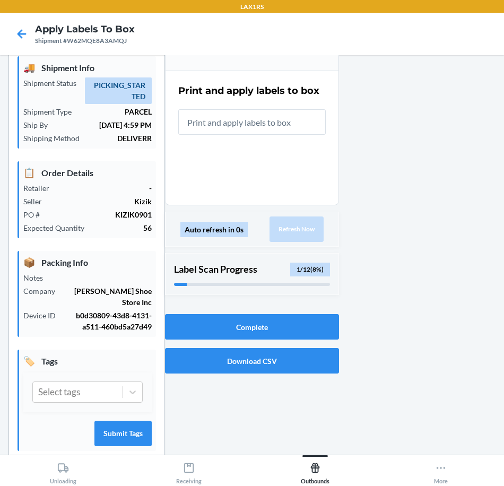
click at [268, 120] on input "text" at bounding box center [251, 121] width 147 height 25
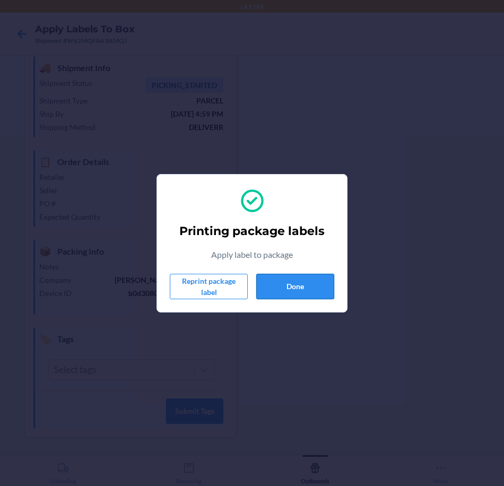
click at [294, 284] on button "Done" at bounding box center [295, 286] width 78 height 25
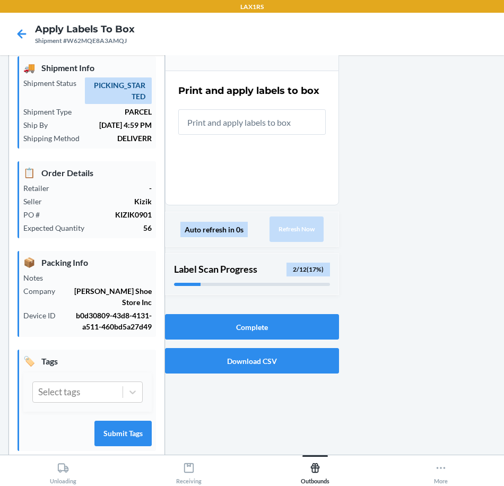
click at [268, 121] on input "text" at bounding box center [251, 121] width 147 height 25
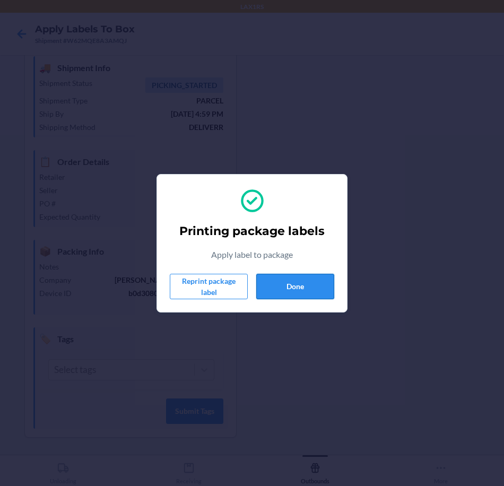
click at [288, 291] on button "Done" at bounding box center [295, 286] width 78 height 25
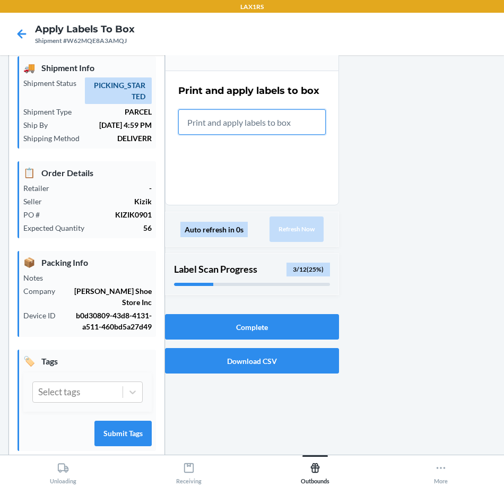
click at [298, 125] on input "text" at bounding box center [251, 121] width 147 height 25
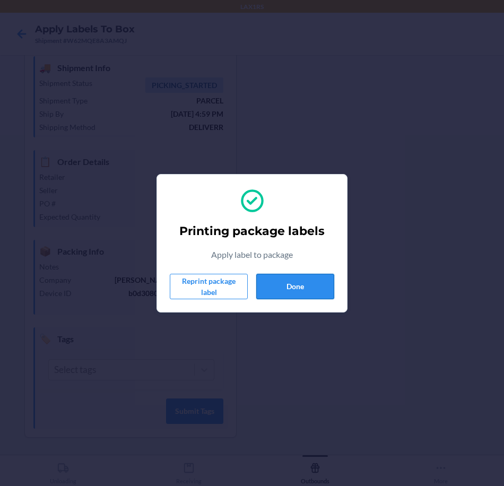
click at [302, 290] on button "Done" at bounding box center [295, 286] width 78 height 25
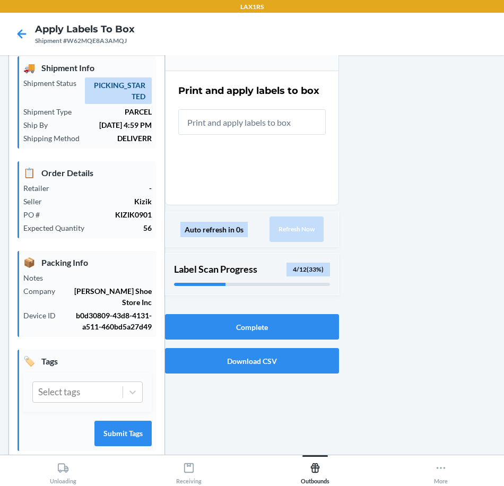
click at [292, 129] on input "text" at bounding box center [251, 121] width 147 height 25
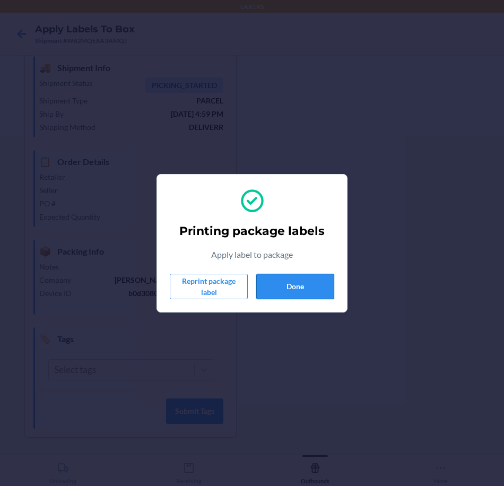
click at [283, 283] on button "Done" at bounding box center [295, 286] width 78 height 25
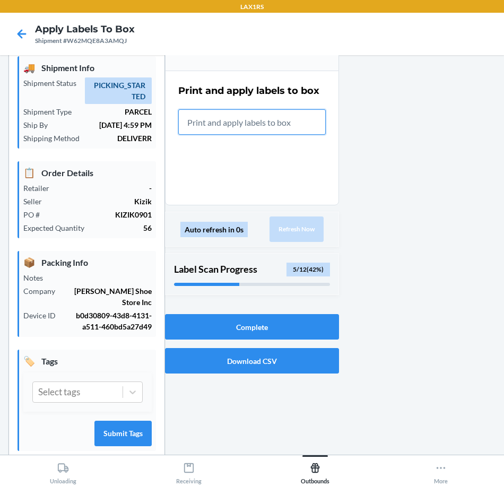
click at [291, 118] on input "text" at bounding box center [251, 121] width 147 height 25
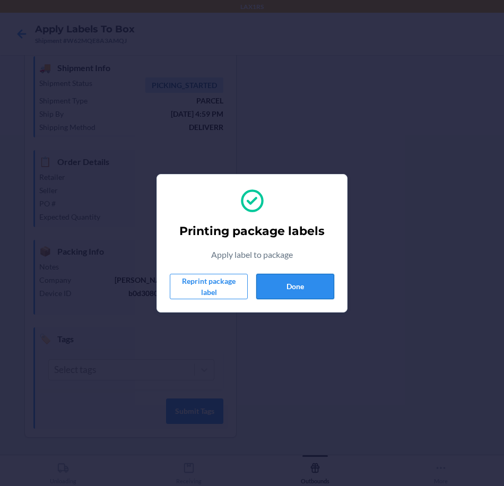
click at [298, 284] on button "Done" at bounding box center [295, 286] width 78 height 25
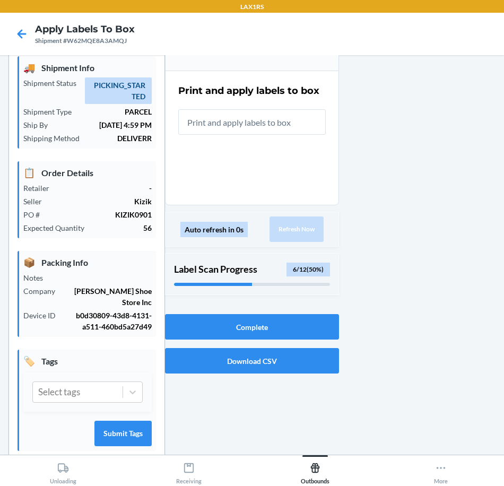
click at [250, 121] on input "text" at bounding box center [251, 121] width 147 height 25
click at [250, 122] on input "text" at bounding box center [251, 121] width 147 height 25
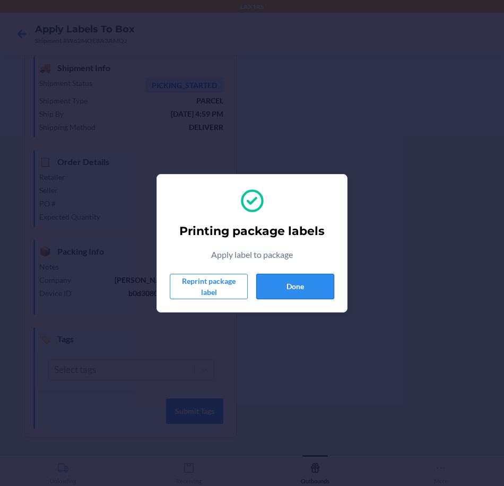
click at [288, 298] on button "Done" at bounding box center [295, 286] width 78 height 25
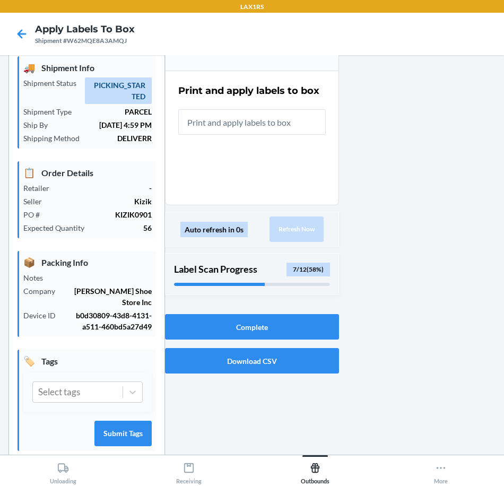
click at [213, 127] on input "text" at bounding box center [251, 121] width 147 height 25
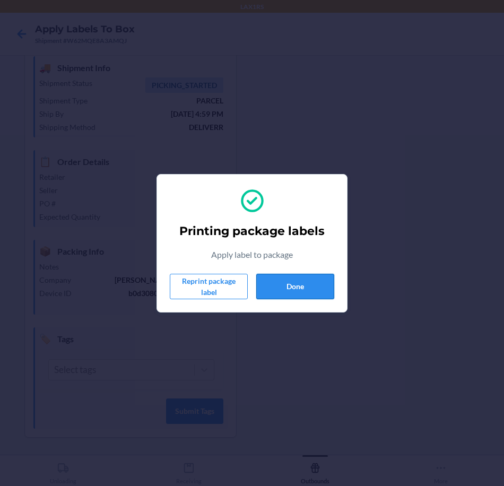
click at [295, 280] on button "Done" at bounding box center [295, 286] width 78 height 25
click at [292, 284] on button "Done" at bounding box center [295, 286] width 78 height 25
click at [318, 280] on button "Done" at bounding box center [295, 286] width 78 height 25
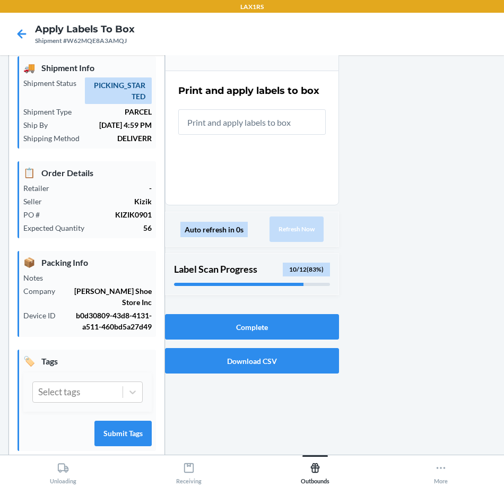
click at [271, 124] on input "text" at bounding box center [251, 121] width 147 height 25
click at [251, 126] on input "text" at bounding box center [251, 121] width 147 height 25
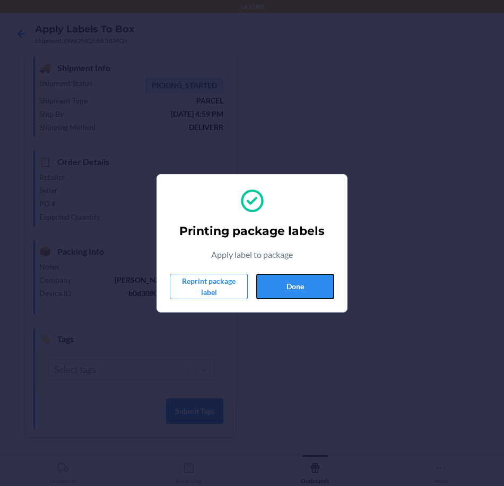
drag, startPoint x: 314, startPoint y: 291, endPoint x: 342, endPoint y: 276, distance: 31.8
click at [314, 291] on button "Done" at bounding box center [295, 286] width 78 height 25
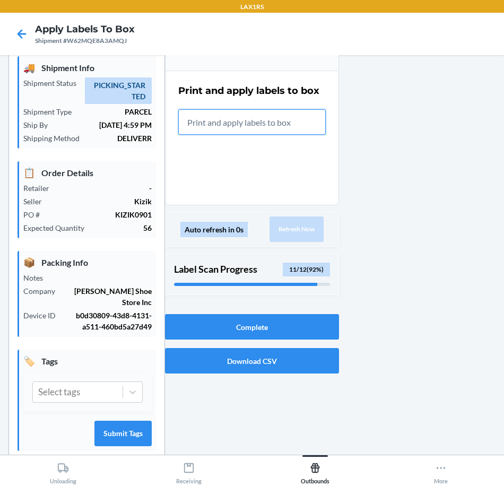
click at [282, 132] on input "text" at bounding box center [251, 121] width 147 height 25
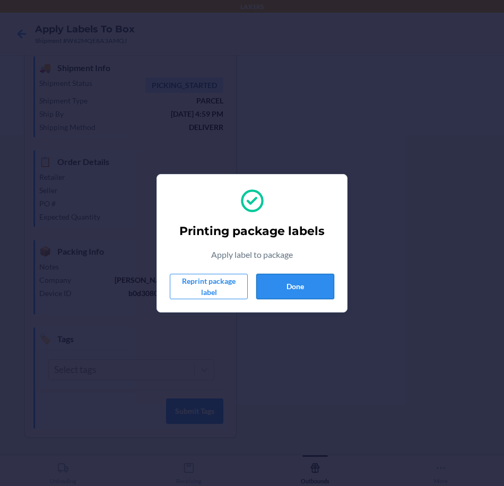
click at [288, 284] on button "Done" at bounding box center [295, 286] width 78 height 25
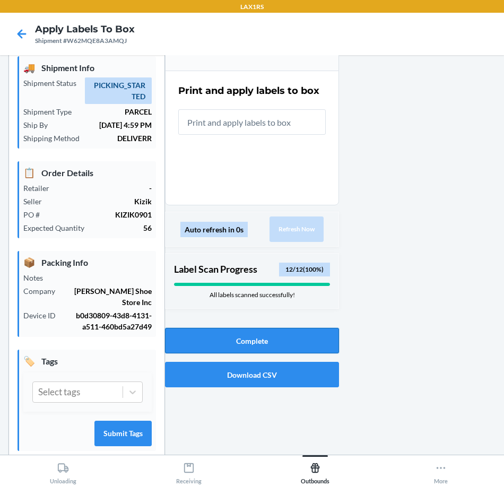
click at [310, 339] on button "Complete" at bounding box center [252, 340] width 174 height 25
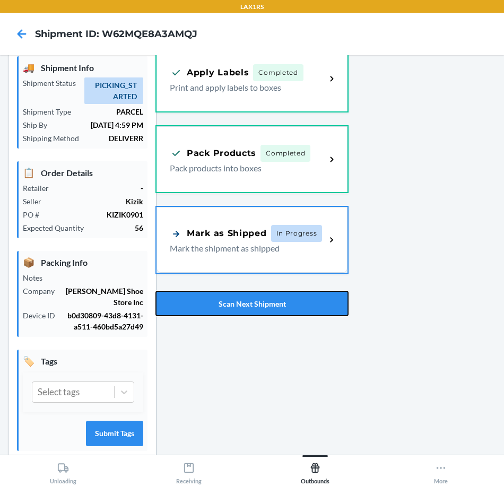
click at [273, 305] on button "Scan Next Shipment" at bounding box center [251, 303] width 193 height 25
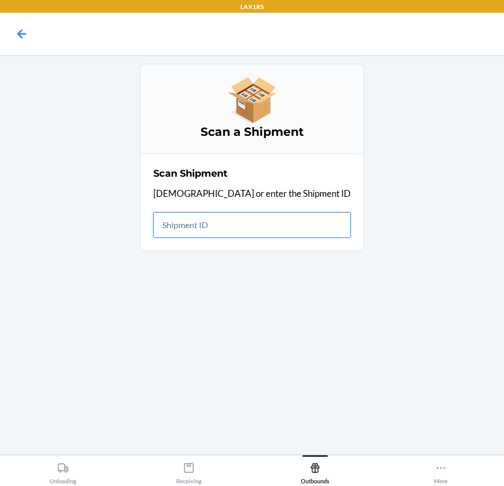
click at [293, 234] on input "text" at bounding box center [251, 224] width 197 height 25
click at [260, 226] on input "text" at bounding box center [251, 224] width 197 height 25
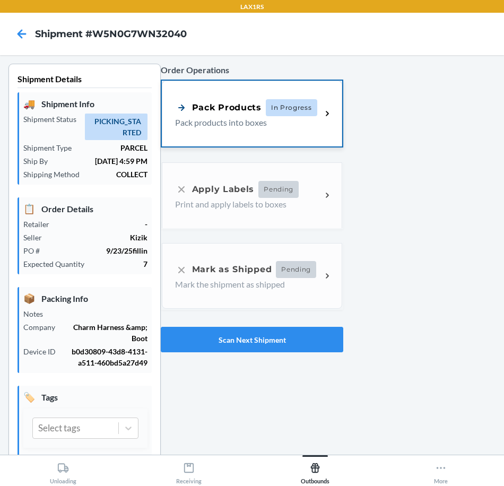
click at [235, 133] on div "Pack Products In Progress Pack products into boxes" at bounding box center [252, 114] width 180 height 66
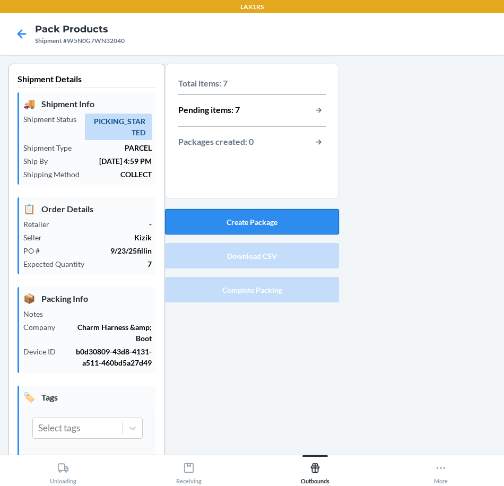
click at [317, 232] on button "Create Package" at bounding box center [252, 221] width 174 height 25
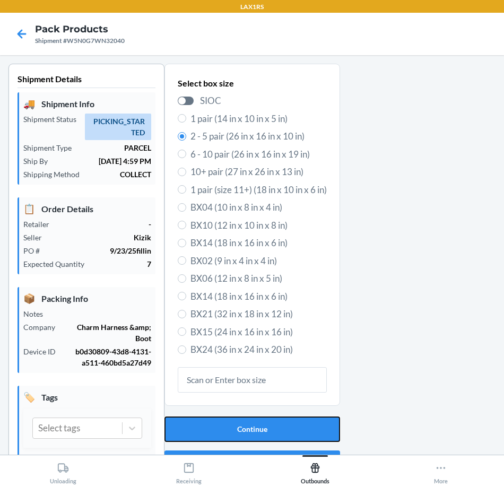
drag, startPoint x: 278, startPoint y: 427, endPoint x: 382, endPoint y: 371, distance: 118.1
click at [279, 427] on button "Continue" at bounding box center [251, 428] width 175 height 25
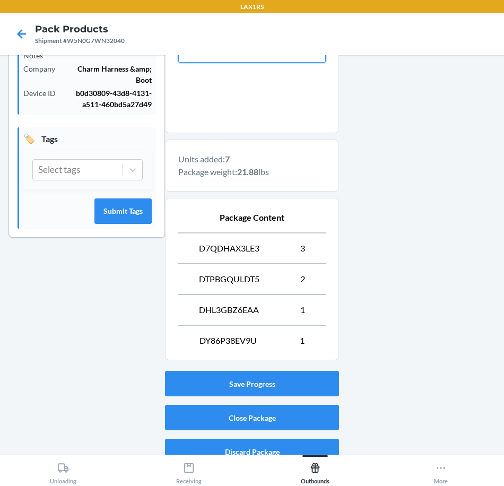
scroll to position [265, 0]
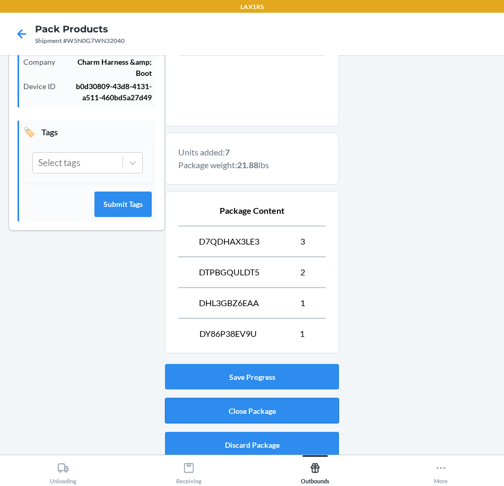
click at [311, 410] on button "Close Package" at bounding box center [252, 410] width 174 height 25
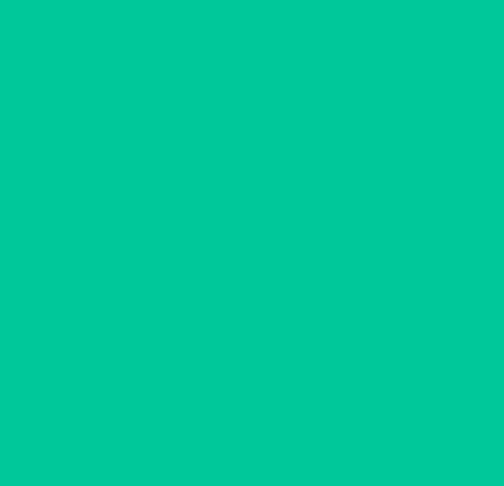
scroll to position [36, 0]
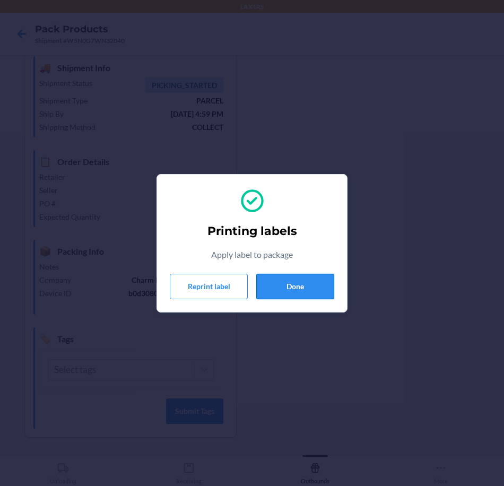
click at [306, 279] on button "Done" at bounding box center [295, 286] width 78 height 25
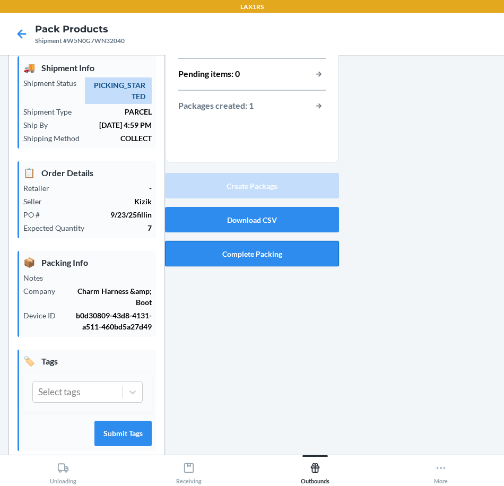
click at [230, 262] on button "Complete Packing" at bounding box center [252, 253] width 174 height 25
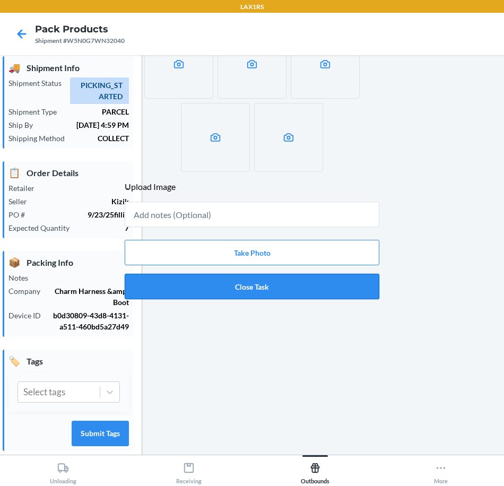
click at [280, 295] on button "Close Task" at bounding box center [252, 286] width 254 height 25
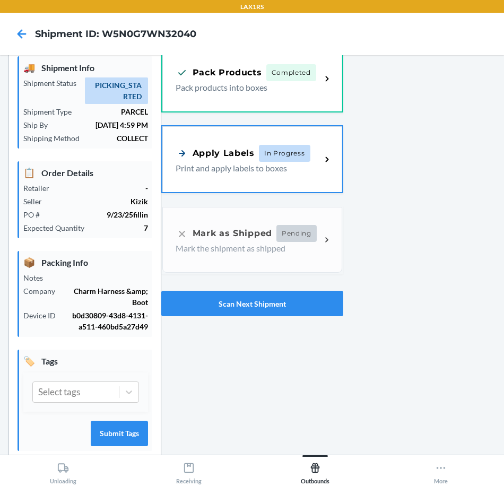
drag, startPoint x: 230, startPoint y: 166, endPoint x: 263, endPoint y: 166, distance: 33.4
click at [230, 166] on p "Print and apply labels to boxes" at bounding box center [243, 168] width 137 height 13
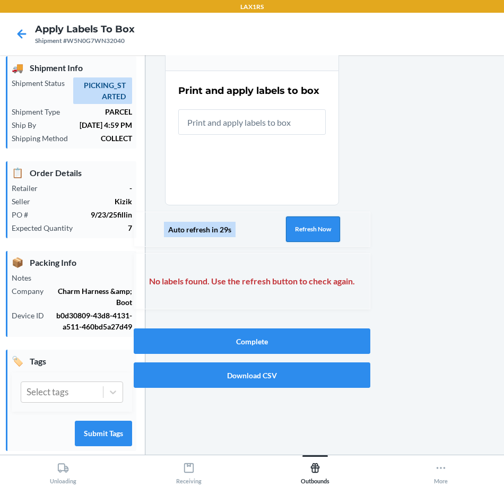
click at [310, 232] on button "Refresh Now" at bounding box center [313, 228] width 54 height 25
click at [311, 232] on button "Refresh Now" at bounding box center [313, 228] width 54 height 25
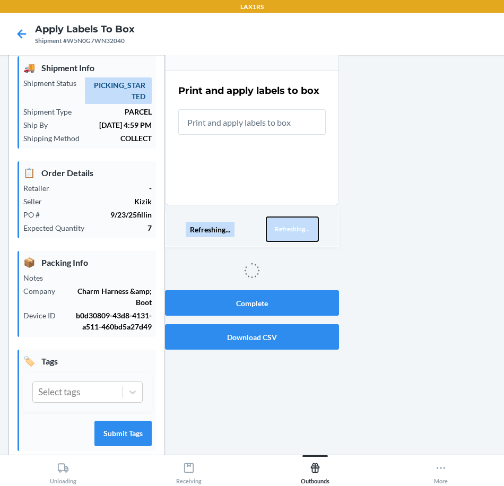
click at [311, 232] on button "Refreshing..." at bounding box center [292, 228] width 53 height 25
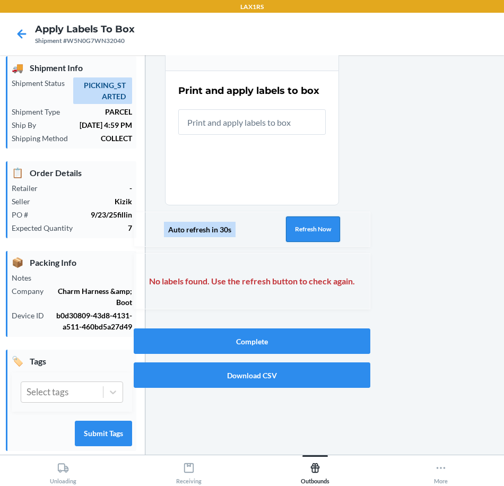
click at [306, 232] on button "Refresh Now" at bounding box center [313, 228] width 54 height 25
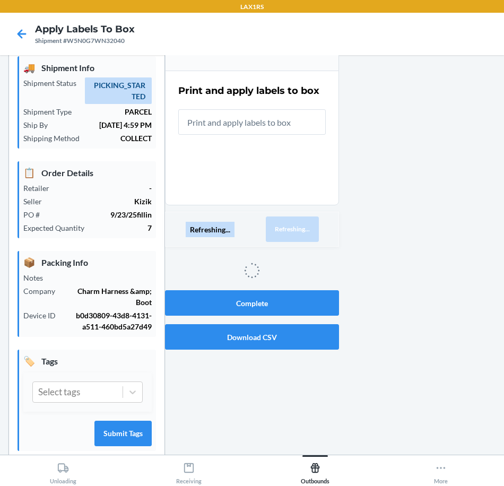
click at [306, 232] on button "Refreshing..." at bounding box center [292, 228] width 53 height 25
click at [304, 233] on button "Refreshing..." at bounding box center [292, 228] width 53 height 25
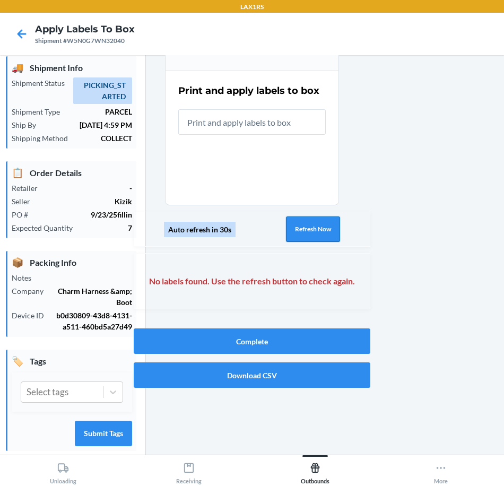
click at [303, 232] on button "Refresh Now" at bounding box center [313, 228] width 54 height 25
click at [302, 232] on button "Refresh Now" at bounding box center [313, 228] width 54 height 25
click at [305, 231] on button "Refresh Now" at bounding box center [313, 228] width 54 height 25
click at [304, 232] on button "Refresh Now" at bounding box center [313, 228] width 54 height 25
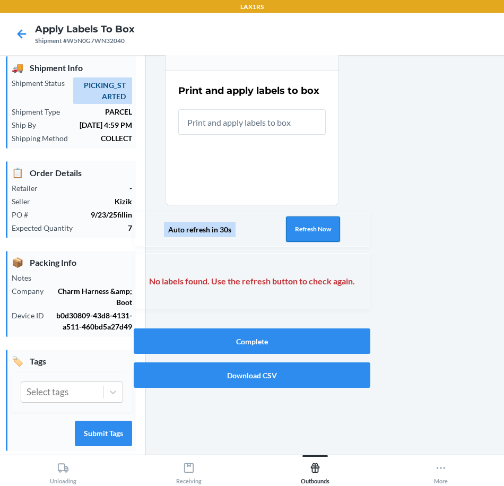
click at [303, 232] on button "Refresh Now" at bounding box center [313, 228] width 54 height 25
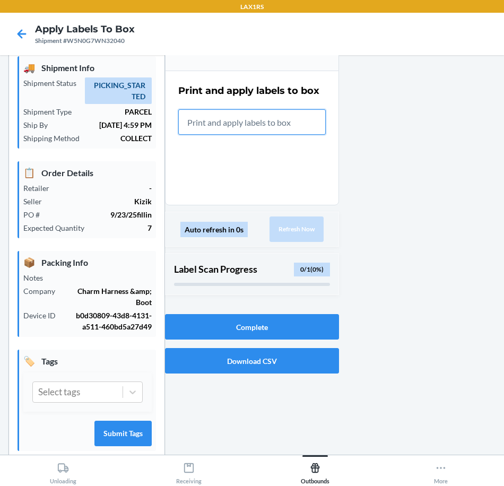
click at [258, 115] on input "text" at bounding box center [251, 121] width 147 height 25
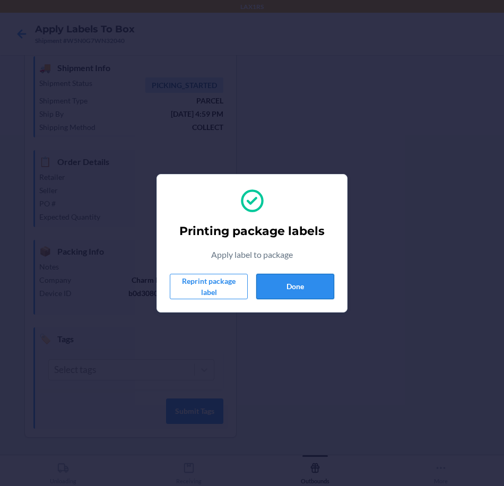
click at [309, 280] on button "Done" at bounding box center [295, 286] width 78 height 25
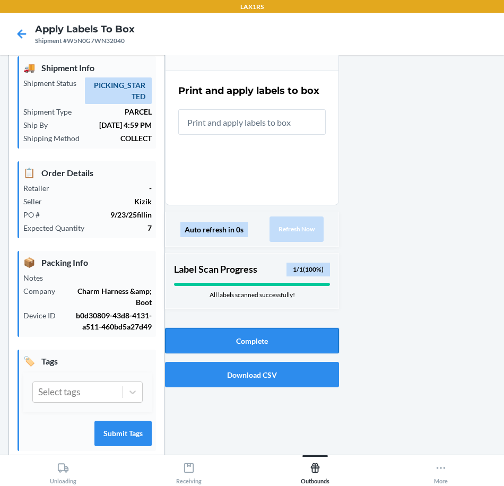
click at [289, 349] on button "Complete" at bounding box center [252, 340] width 174 height 25
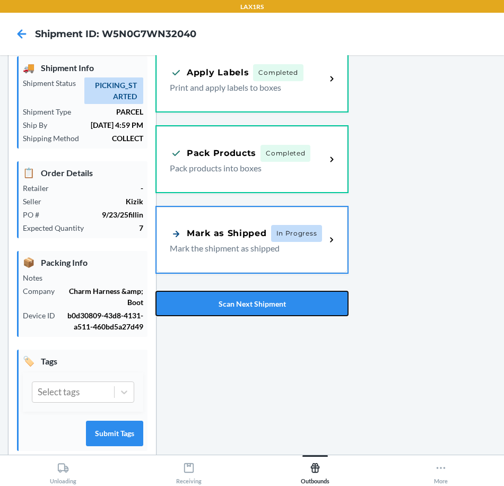
click at [304, 304] on button "Scan Next Shipment" at bounding box center [251, 303] width 193 height 25
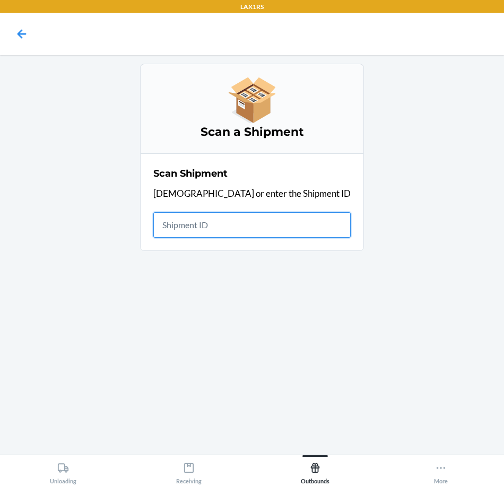
click at [269, 226] on input "text" at bounding box center [251, 224] width 197 height 25
type input "WRERJDEEFKW"
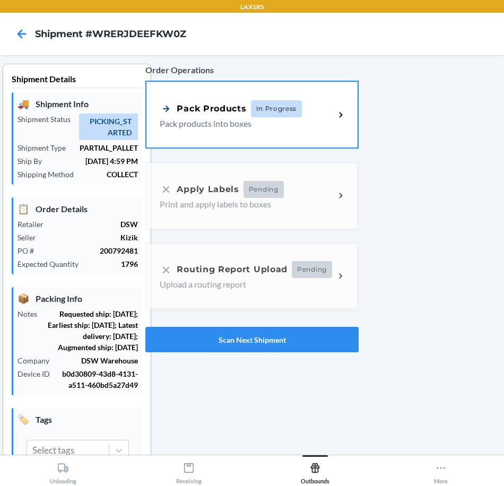
click at [278, 135] on div "Pack Products In Progress Pack products into boxes" at bounding box center [251, 115] width 210 height 66
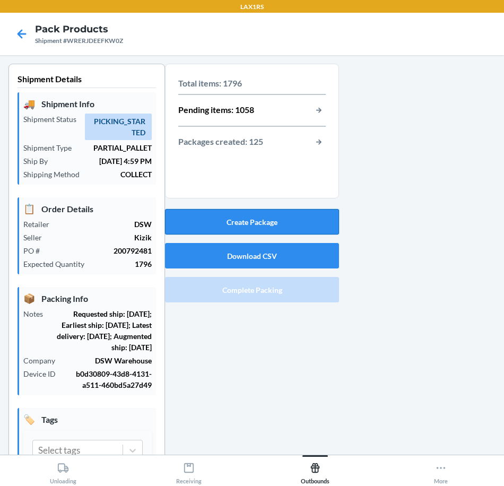
click at [298, 227] on button "Create Package" at bounding box center [252, 221] width 174 height 25
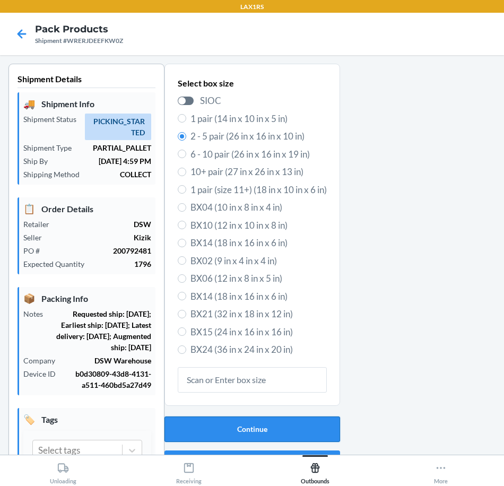
click at [263, 436] on button "Continue" at bounding box center [251, 428] width 175 height 25
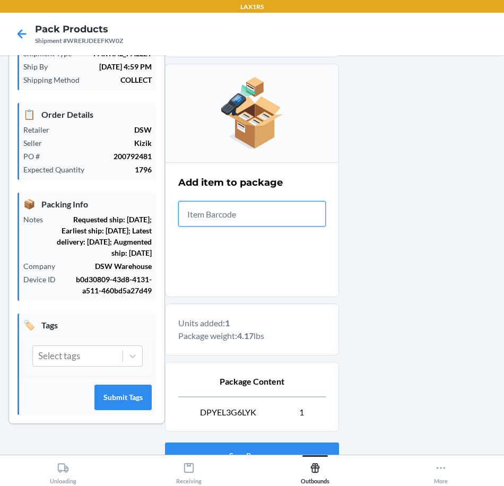
scroll to position [180, 0]
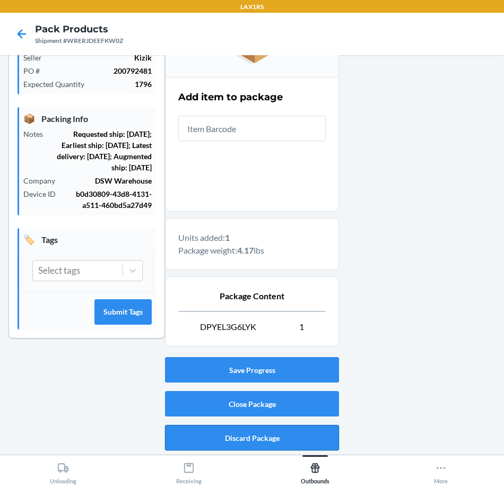
click at [297, 434] on button "Discard Package" at bounding box center [252, 437] width 174 height 25
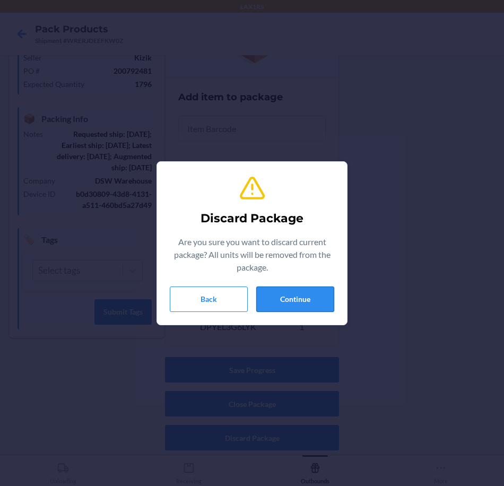
click at [327, 300] on button "Continue" at bounding box center [295, 298] width 78 height 25
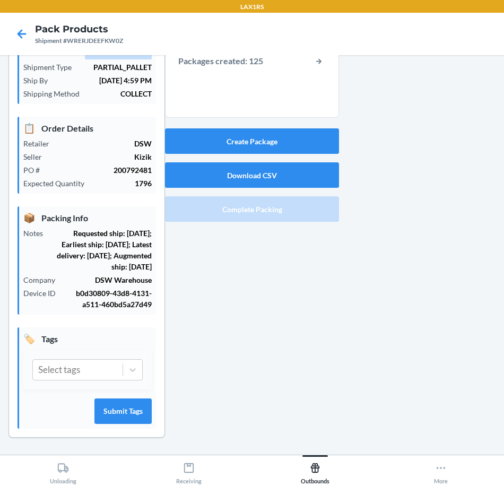
scroll to position [0, 0]
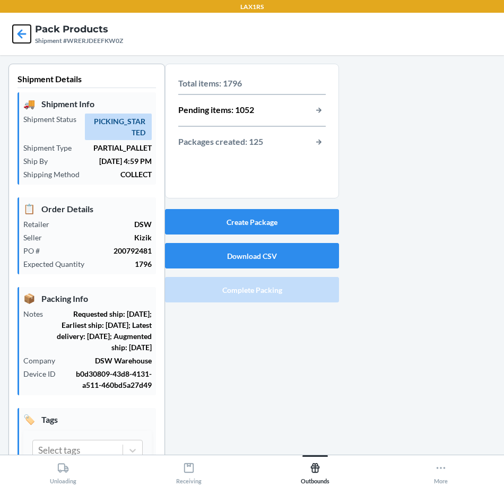
click at [22, 32] on icon at bounding box center [22, 34] width 18 height 18
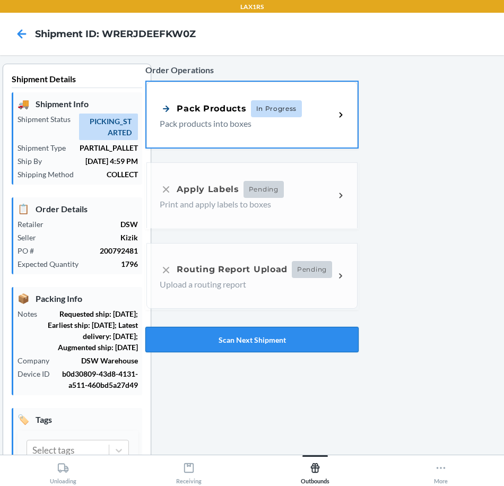
click at [277, 344] on button "Scan Next Shipment" at bounding box center [251, 339] width 213 height 25
